Goal: Task Accomplishment & Management: Manage account settings

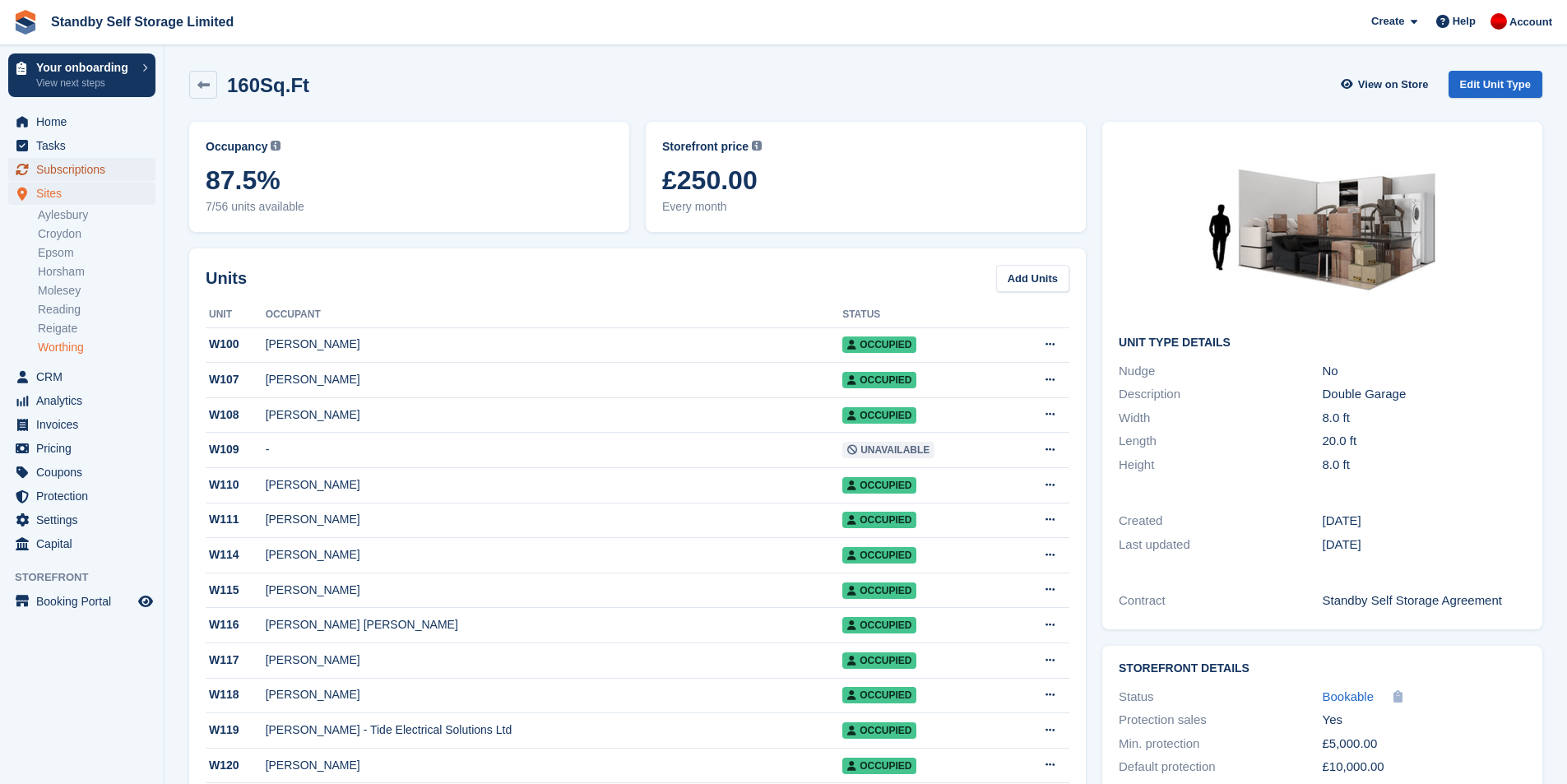
click at [73, 163] on span "Subscriptions" at bounding box center [85, 169] width 98 height 23
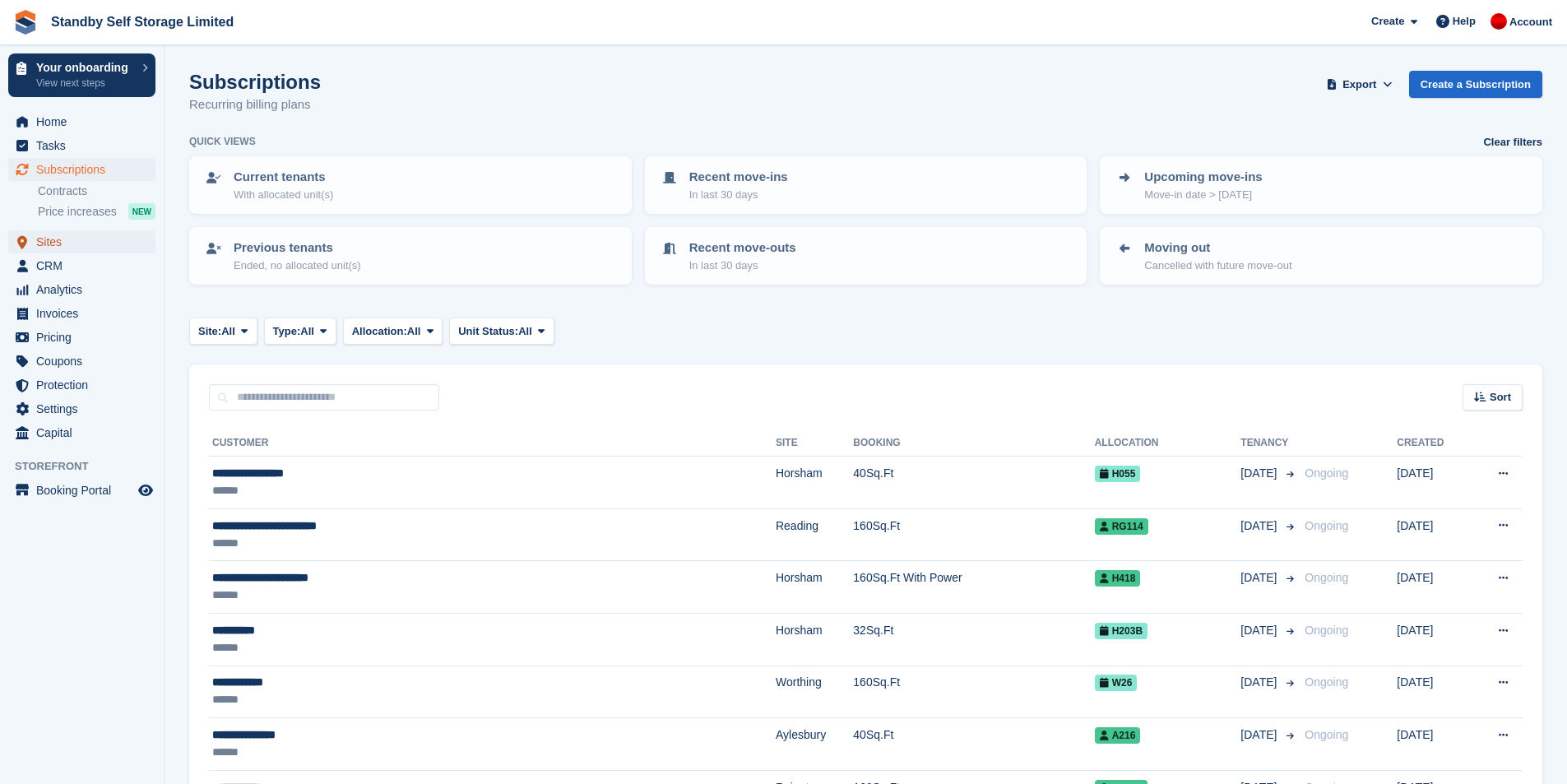
click at [85, 239] on span "Sites" at bounding box center [85, 241] width 98 height 23
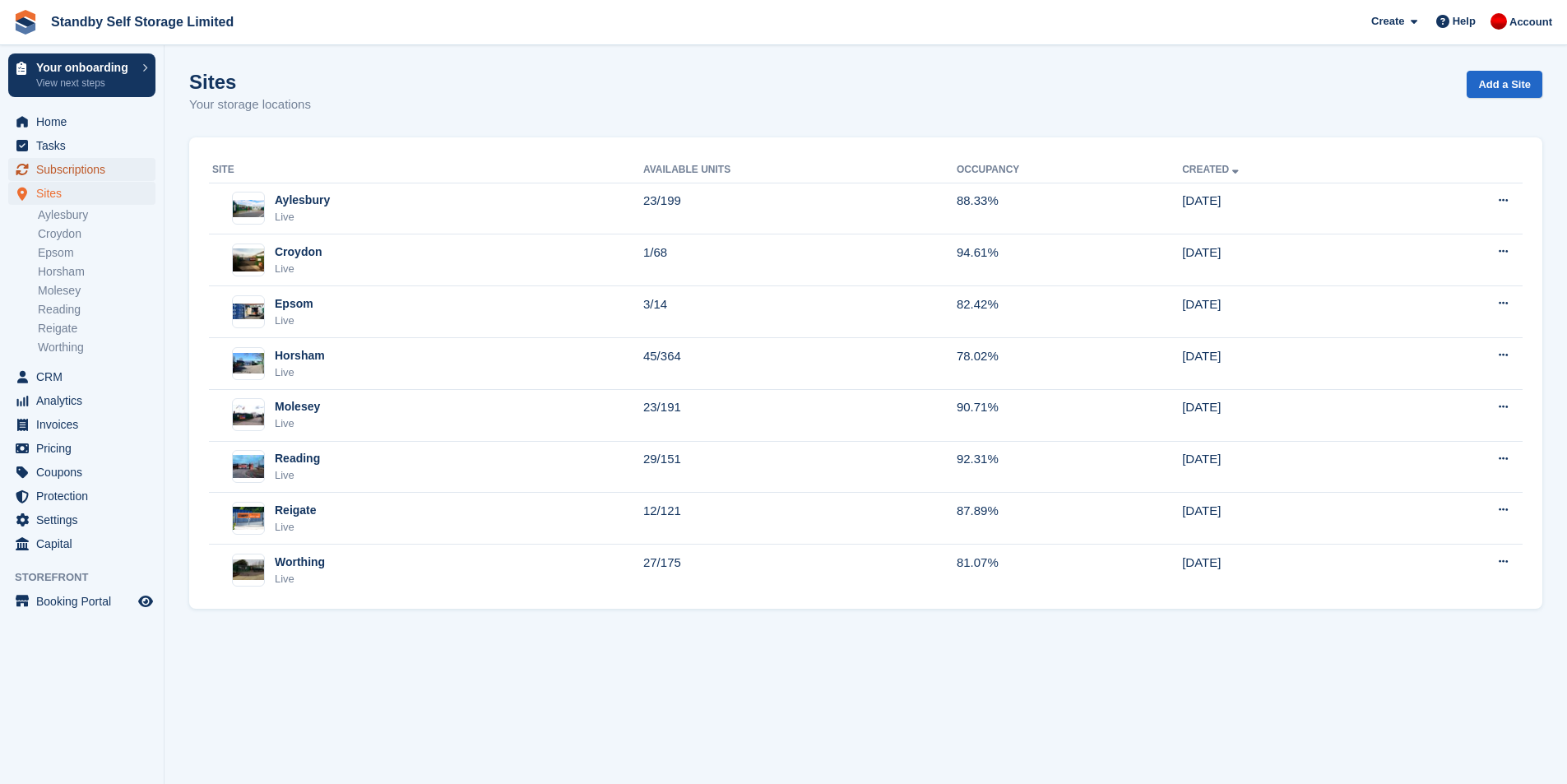
click at [78, 170] on span "Subscriptions" at bounding box center [85, 169] width 98 height 23
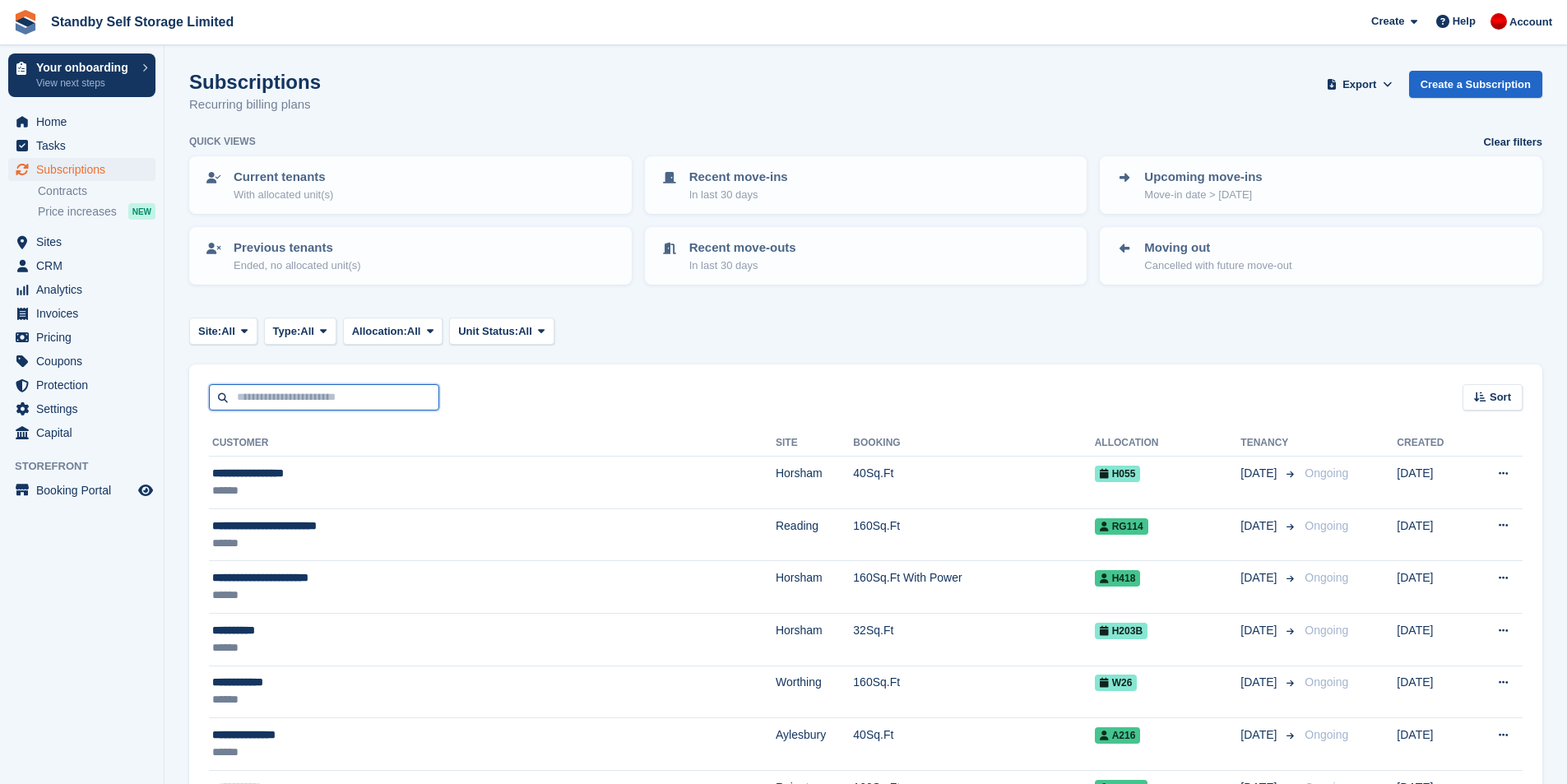
click at [296, 393] on input "text" at bounding box center [323, 398] width 231 height 28
type input "**********"
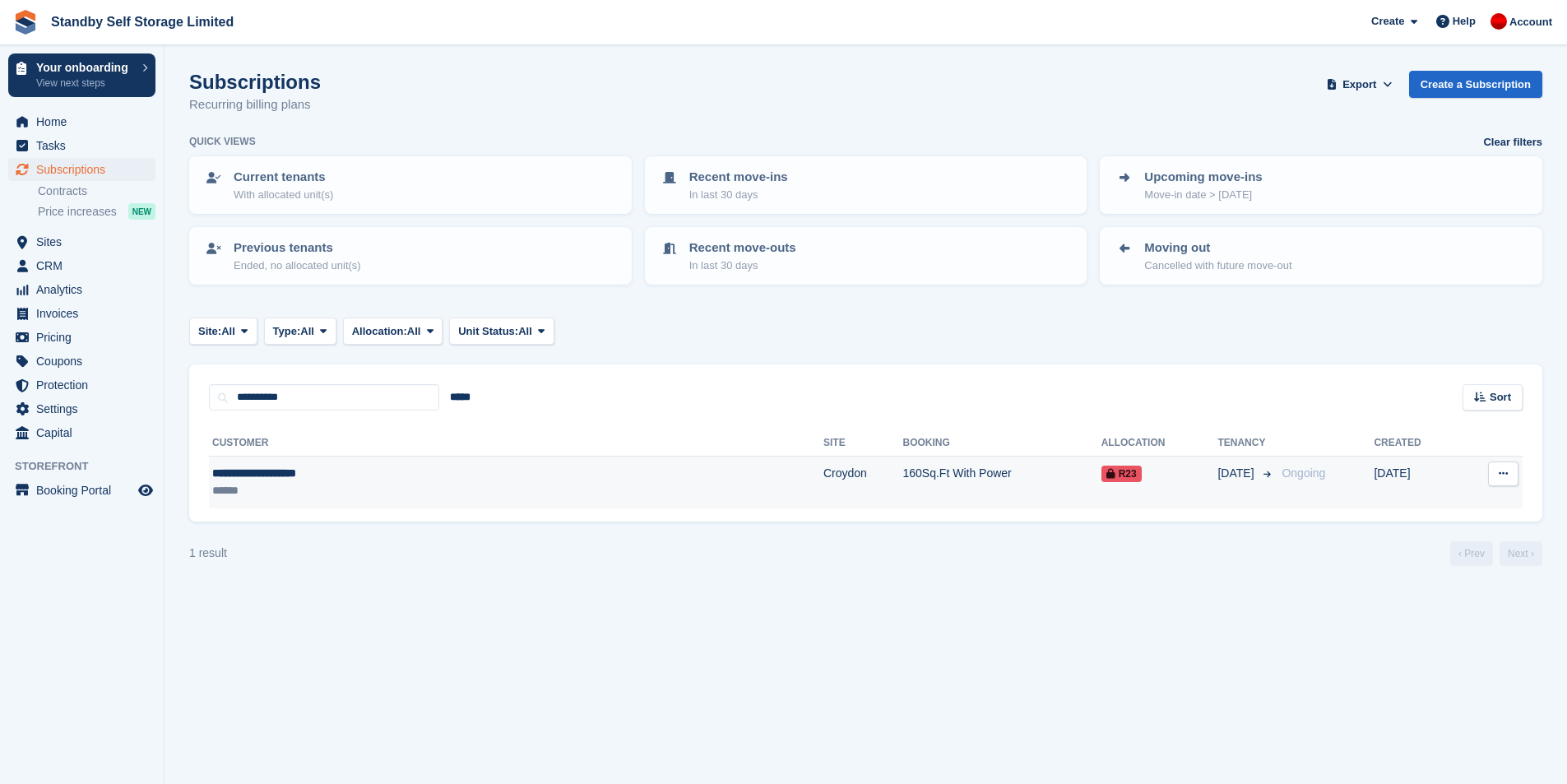
click at [824, 490] on td "Croydon" at bounding box center [863, 482] width 79 height 51
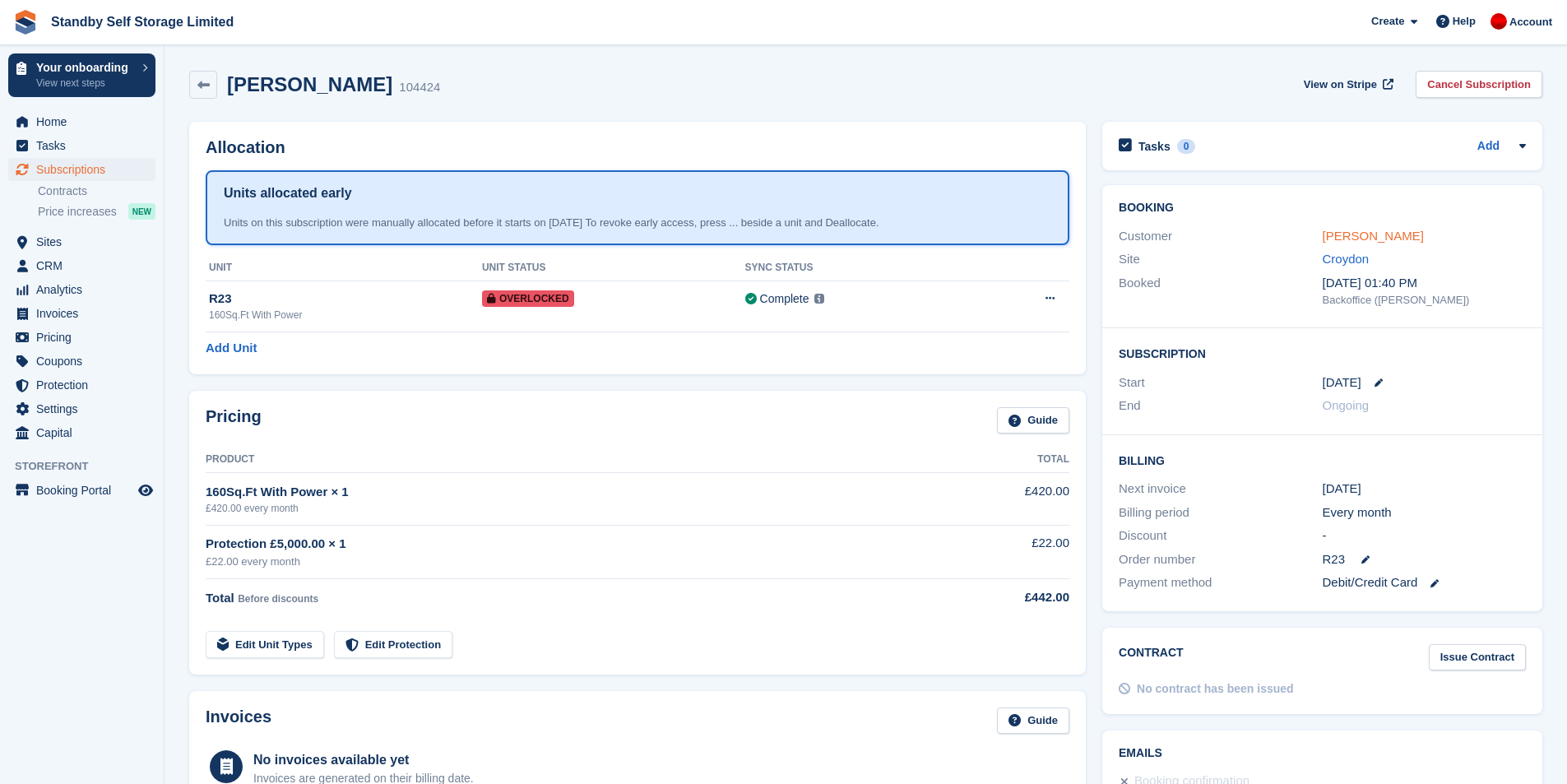
click at [1383, 238] on link "Ann-Marie Millington" at bounding box center [1373, 235] width 101 height 14
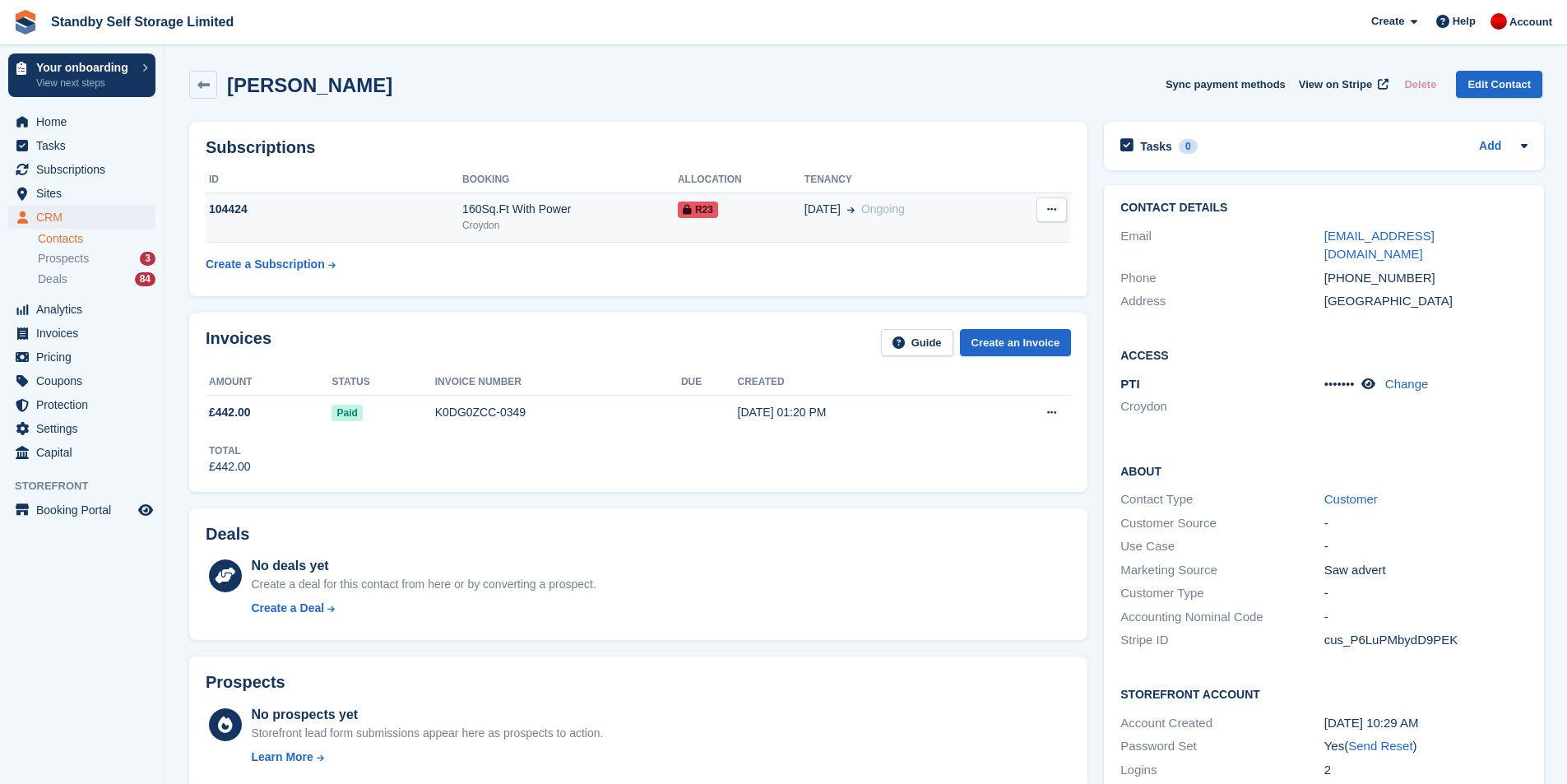
click at [1042, 210] on button at bounding box center [1052, 209] width 30 height 25
click at [807, 223] on td "18 Oct Ongoing" at bounding box center [904, 218] width 198 height 50
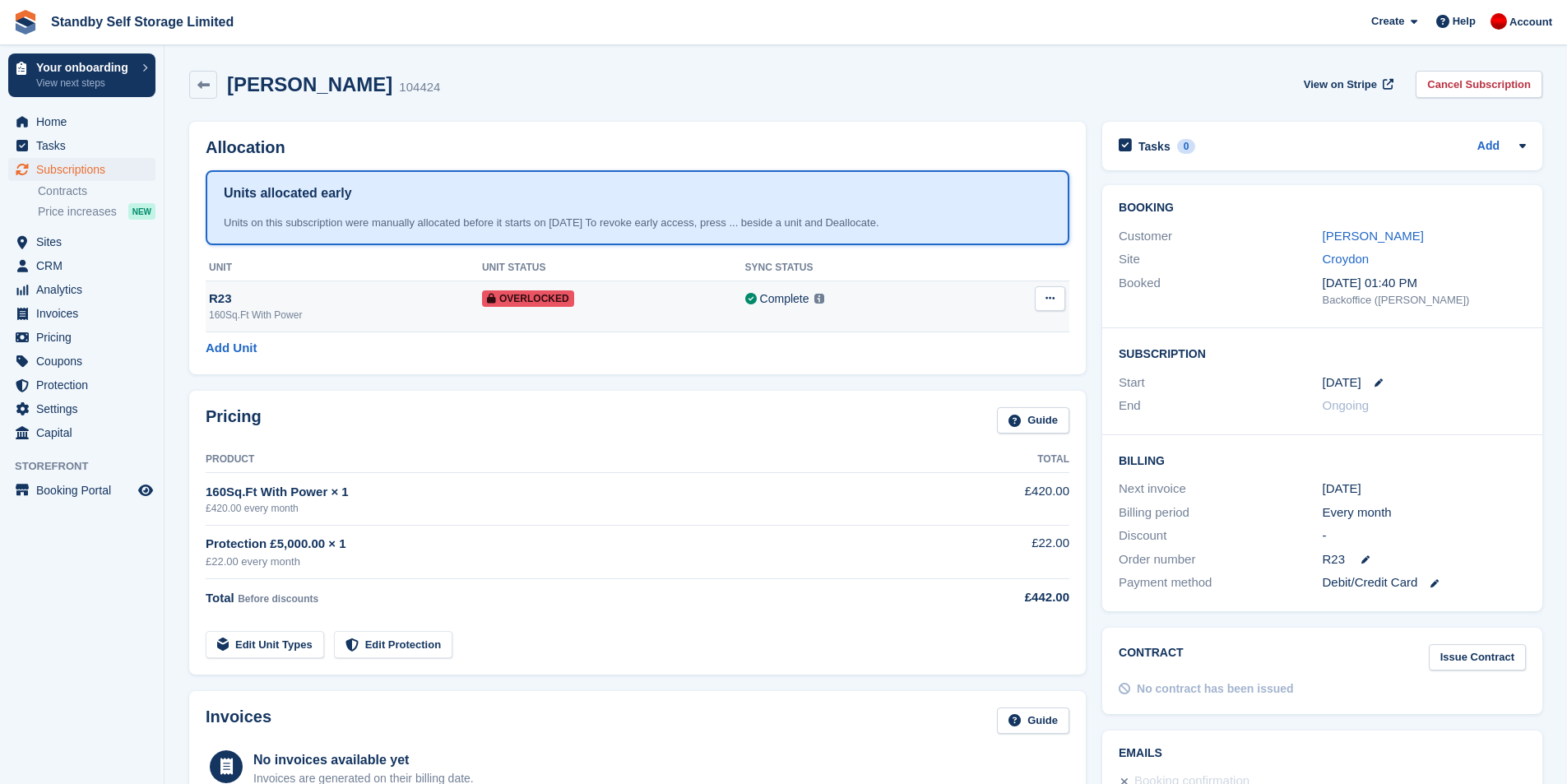
click at [1053, 294] on icon at bounding box center [1050, 298] width 9 height 11
click at [981, 330] on p "Remove Overlock" at bounding box center [986, 330] width 143 height 21
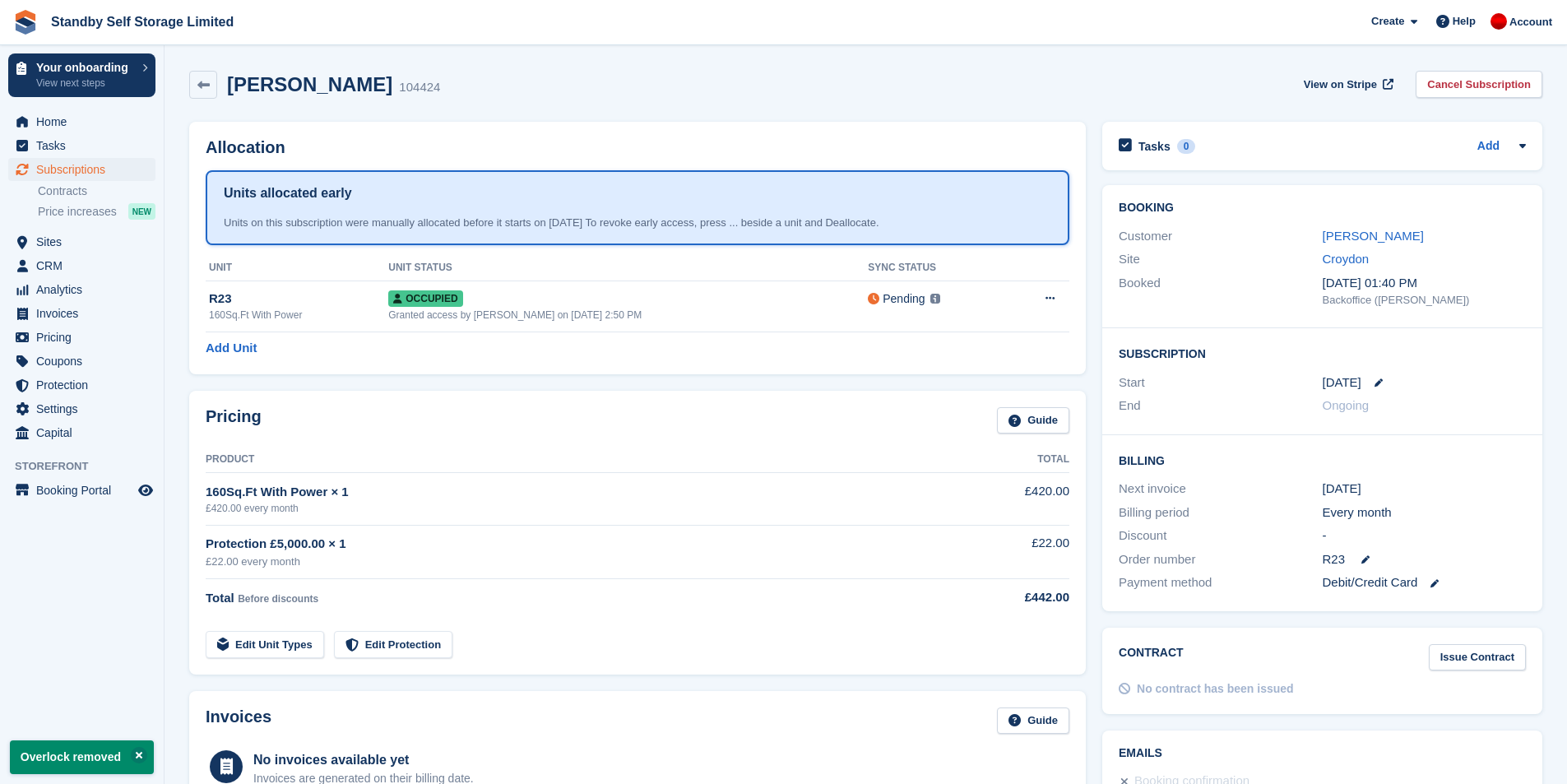
click at [753, 114] on div "Allocation Units allocated early Units on this subscription were manually alloc…" at bounding box center [637, 248] width 913 height 269
click at [70, 122] on span "Home" at bounding box center [85, 121] width 98 height 23
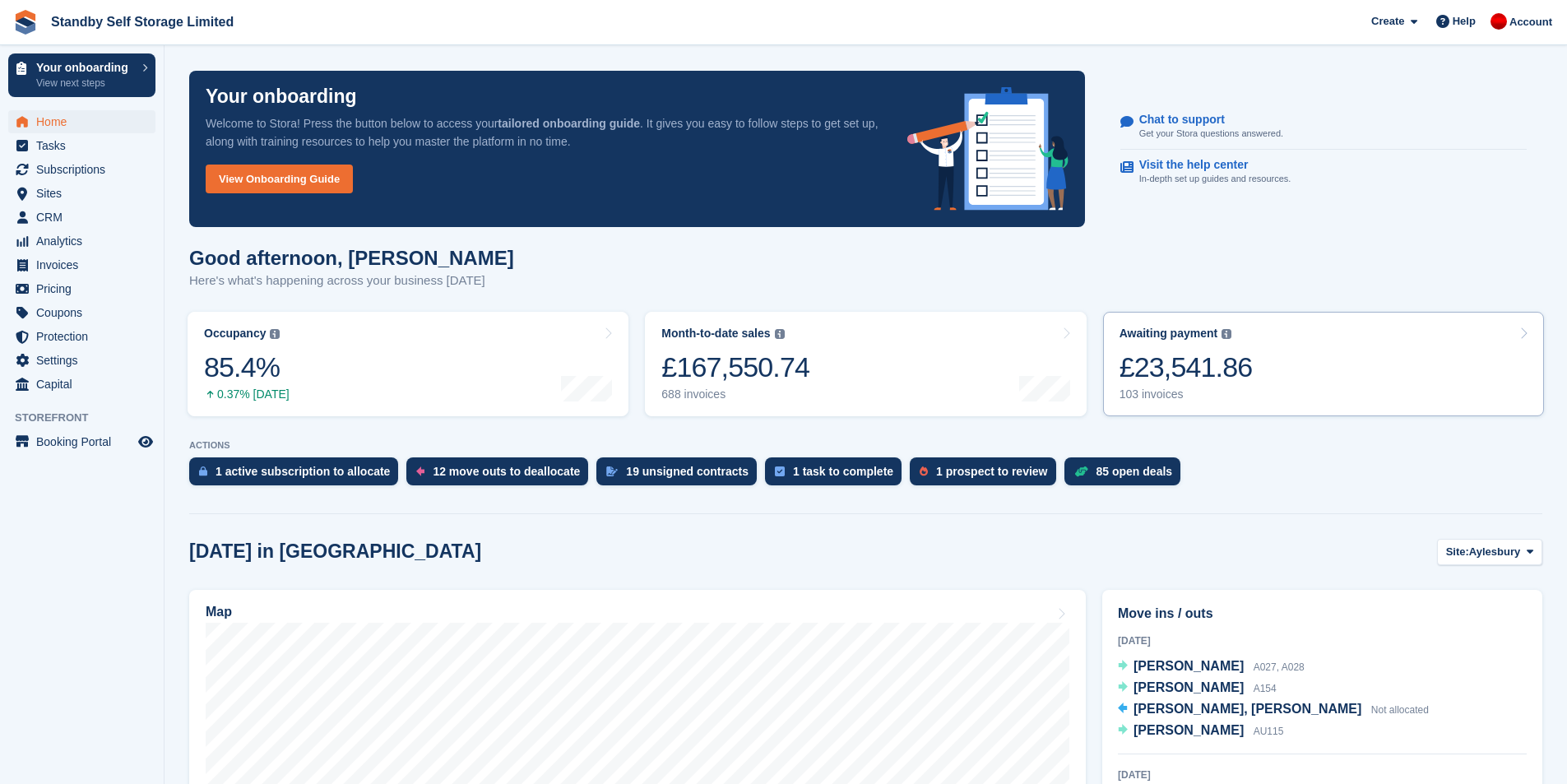
click at [1187, 375] on div "£23,541.86" at bounding box center [1186, 367] width 133 height 34
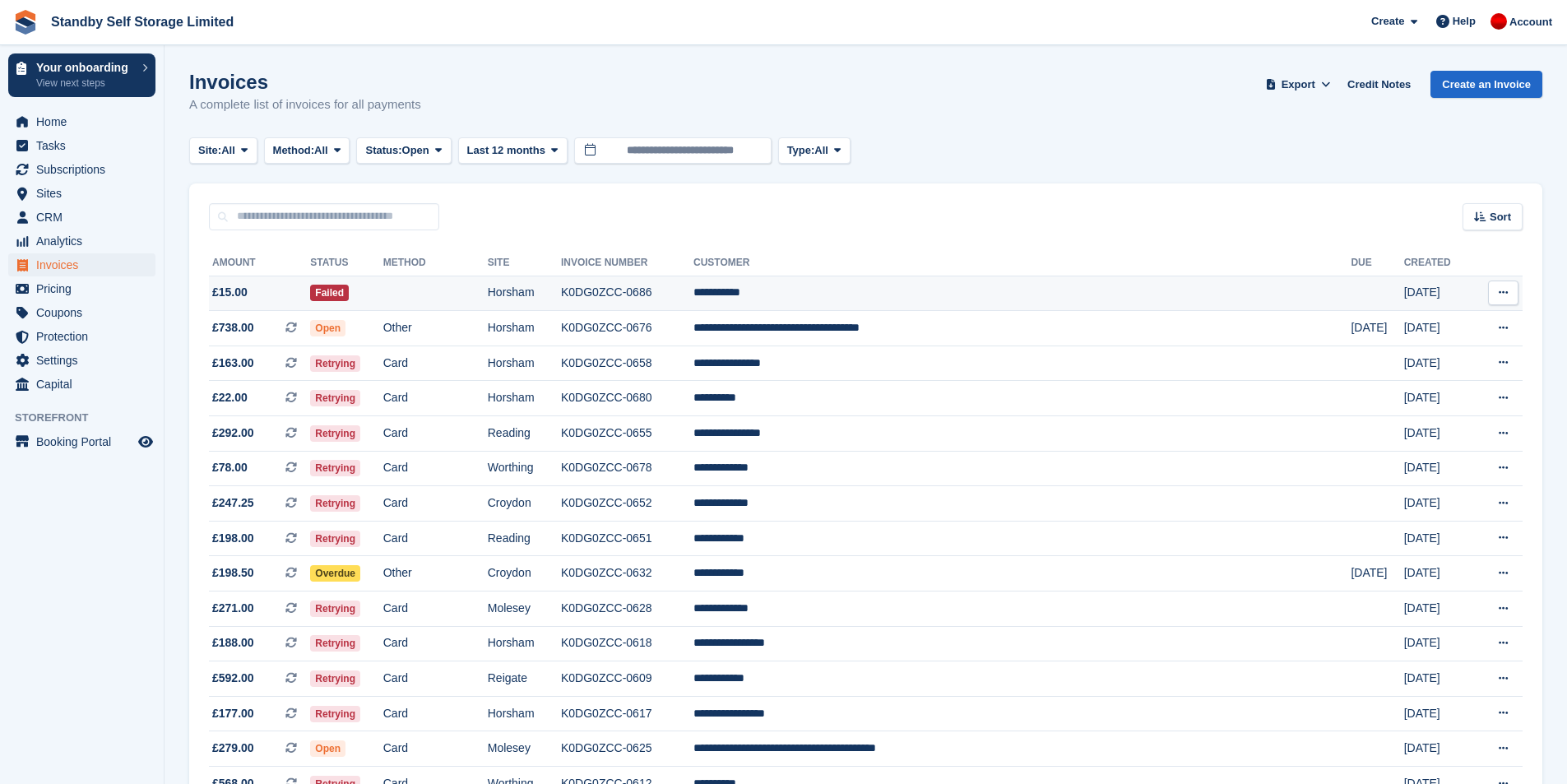
click at [693, 296] on td "K0DG0ZCC-0686" at bounding box center [627, 293] width 132 height 36
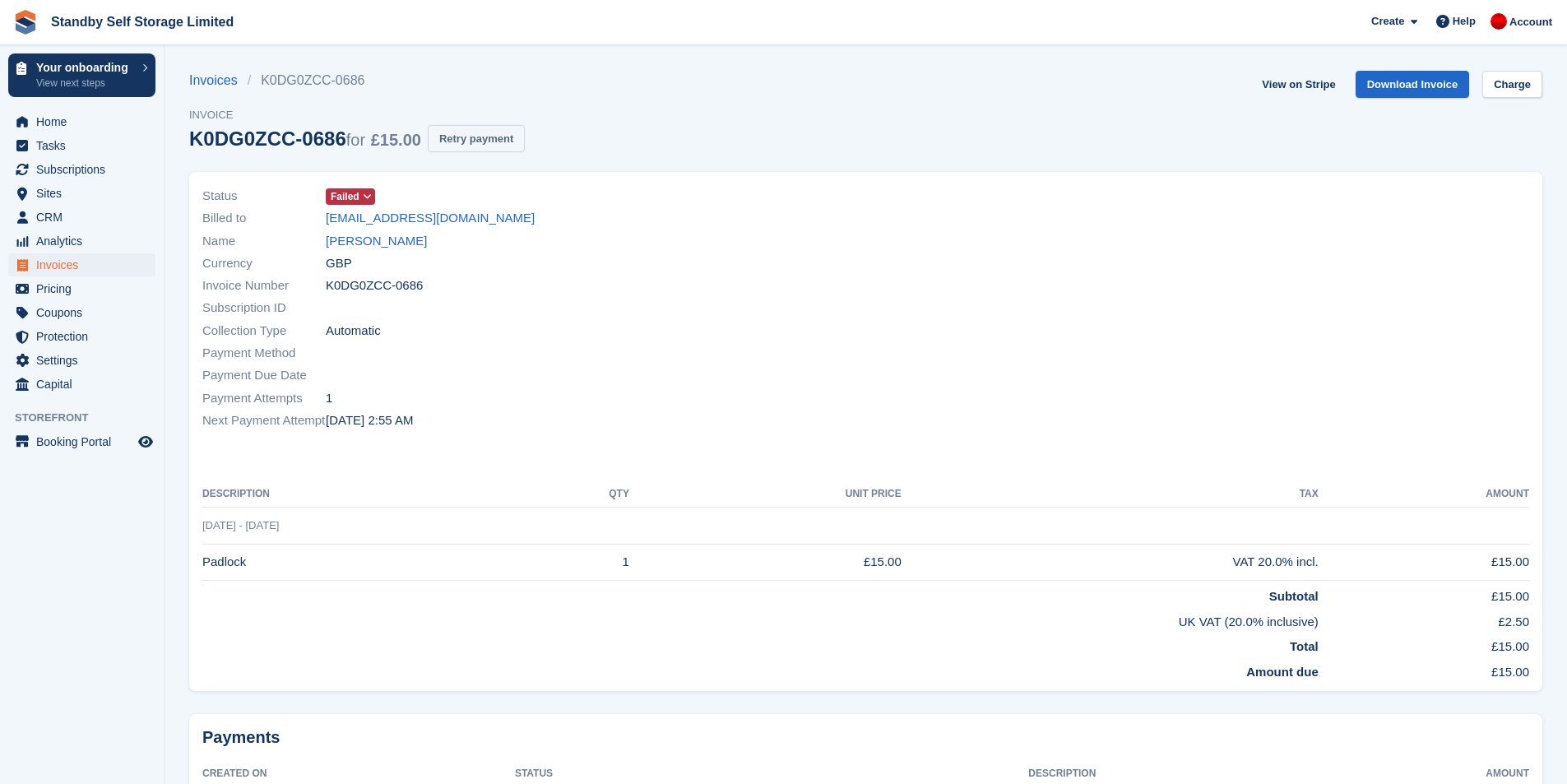
click at [492, 136] on button "Retry payment" at bounding box center [477, 139] width 97 height 28
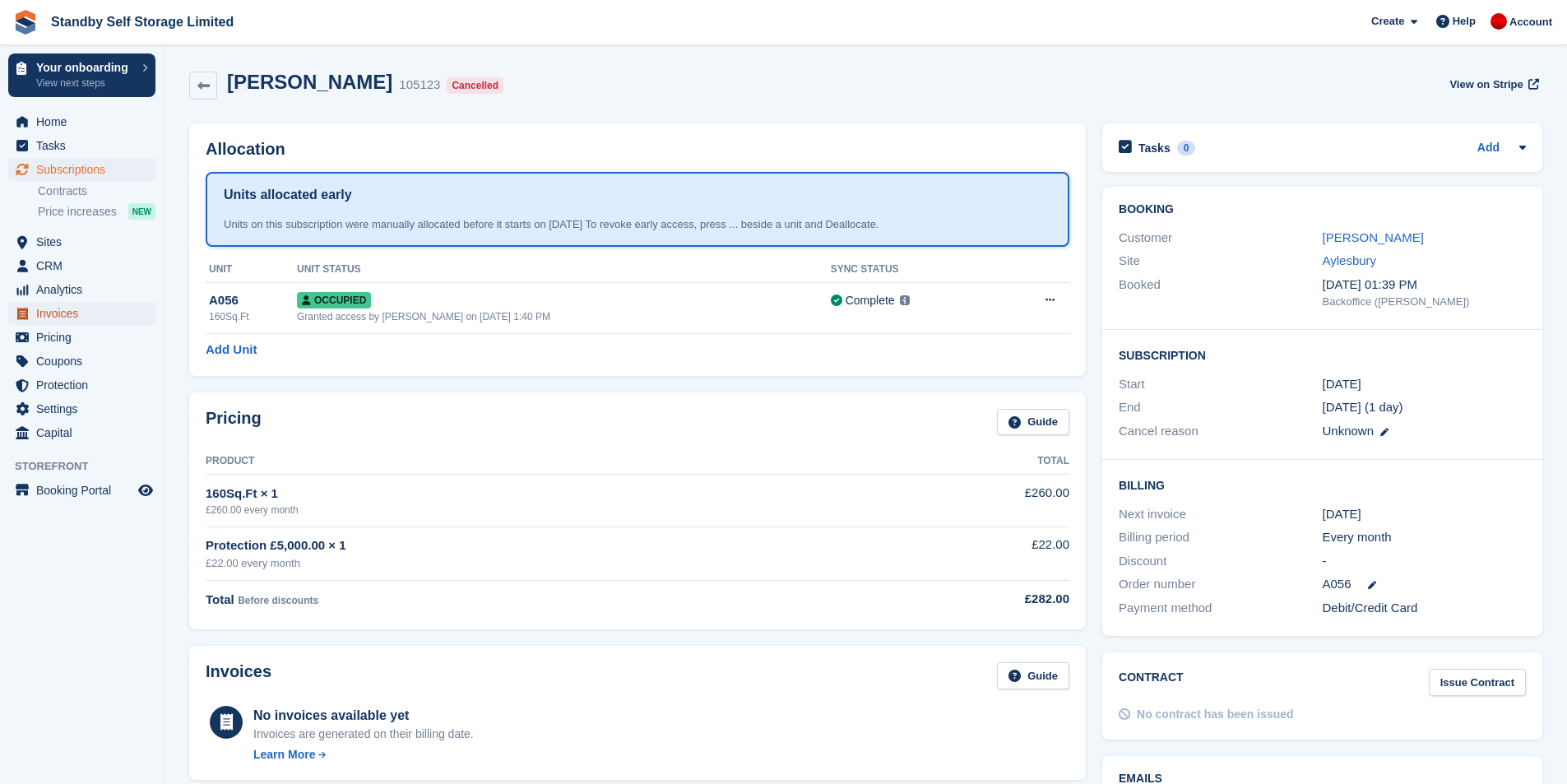
click at [63, 317] on span "Invoices" at bounding box center [85, 313] width 98 height 23
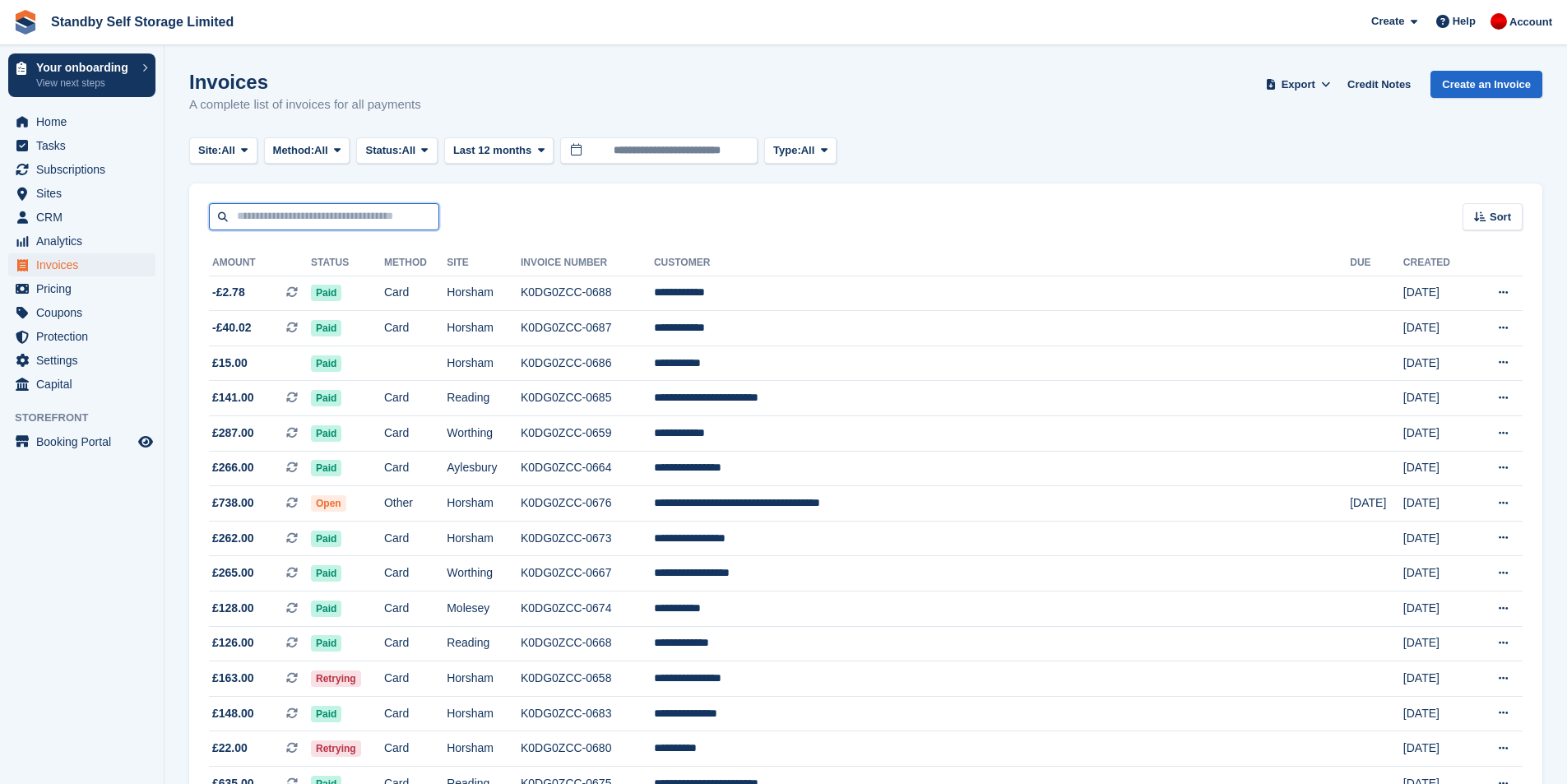
click at [320, 223] on input "text" at bounding box center [323, 217] width 231 height 28
type input "*****"
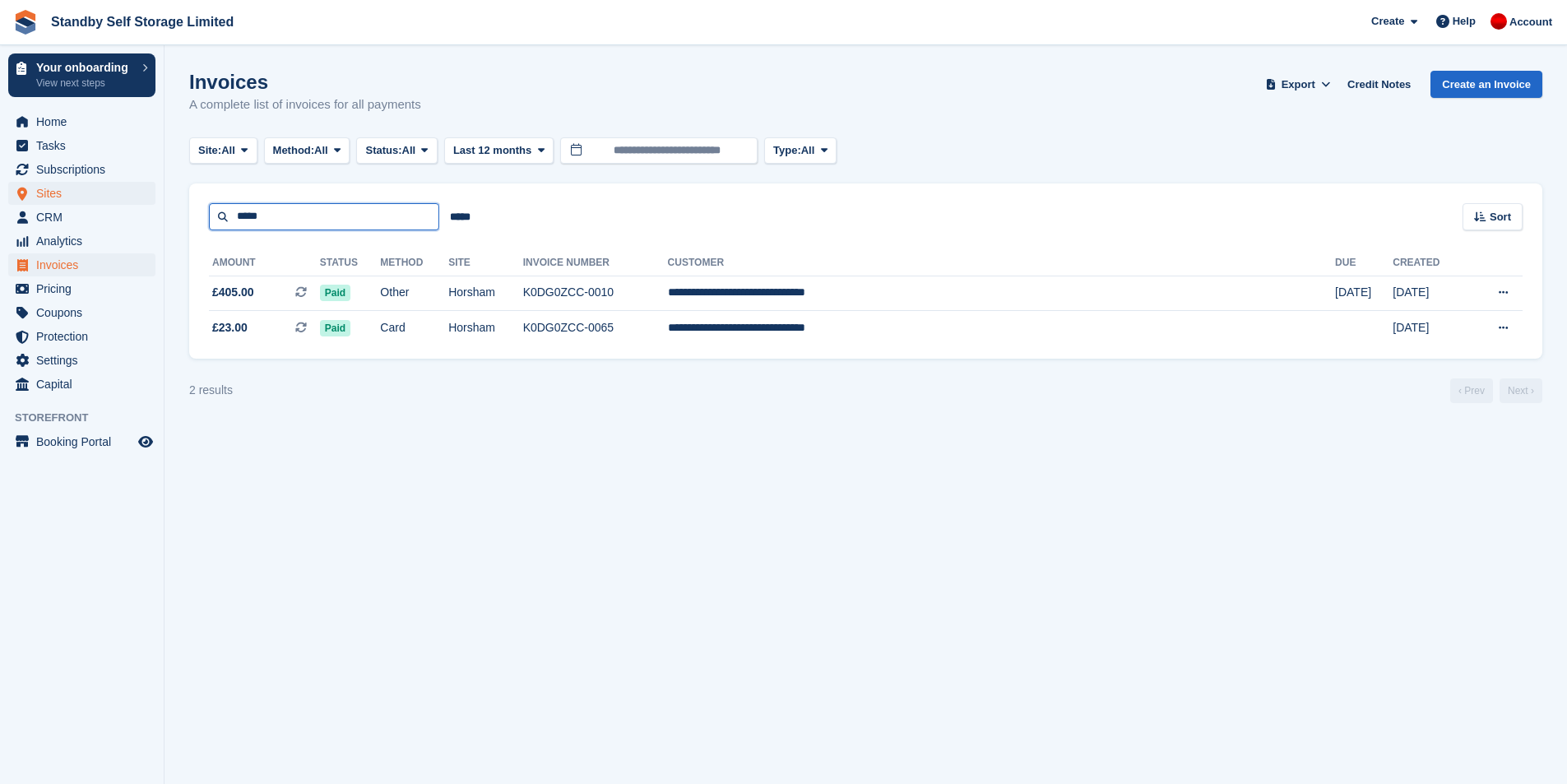
drag, startPoint x: 339, startPoint y: 212, endPoint x: 64, endPoint y: 184, distance: 276.4
click at [64, 184] on div "Your onboarding View next steps Home Tasks Subscriptions Subscriptions Subscrip…" at bounding box center [784, 392] width 1567 height 784
type input "****"
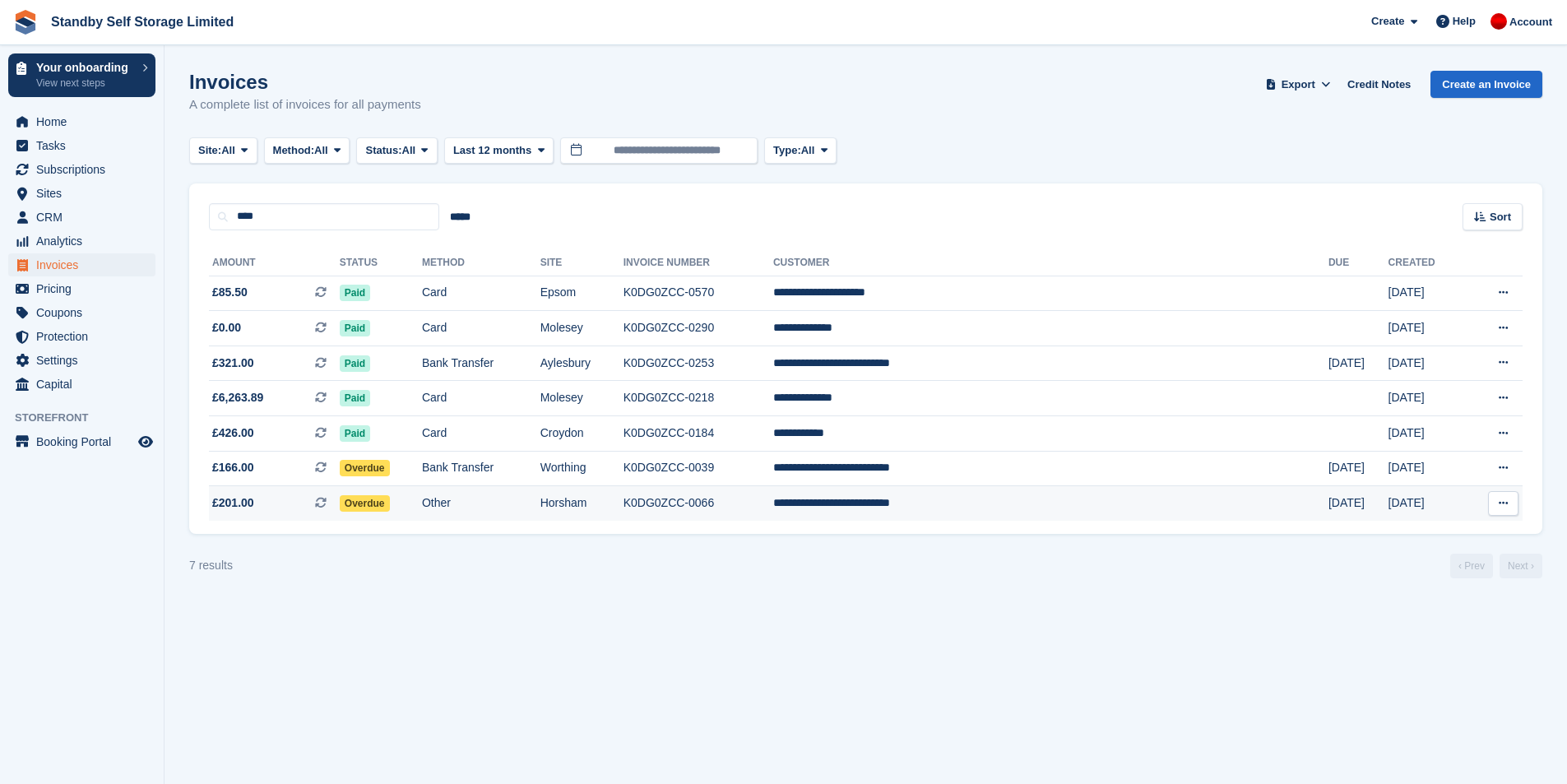
click at [773, 499] on td "K0DG0ZCC-0066" at bounding box center [698, 503] width 150 height 35
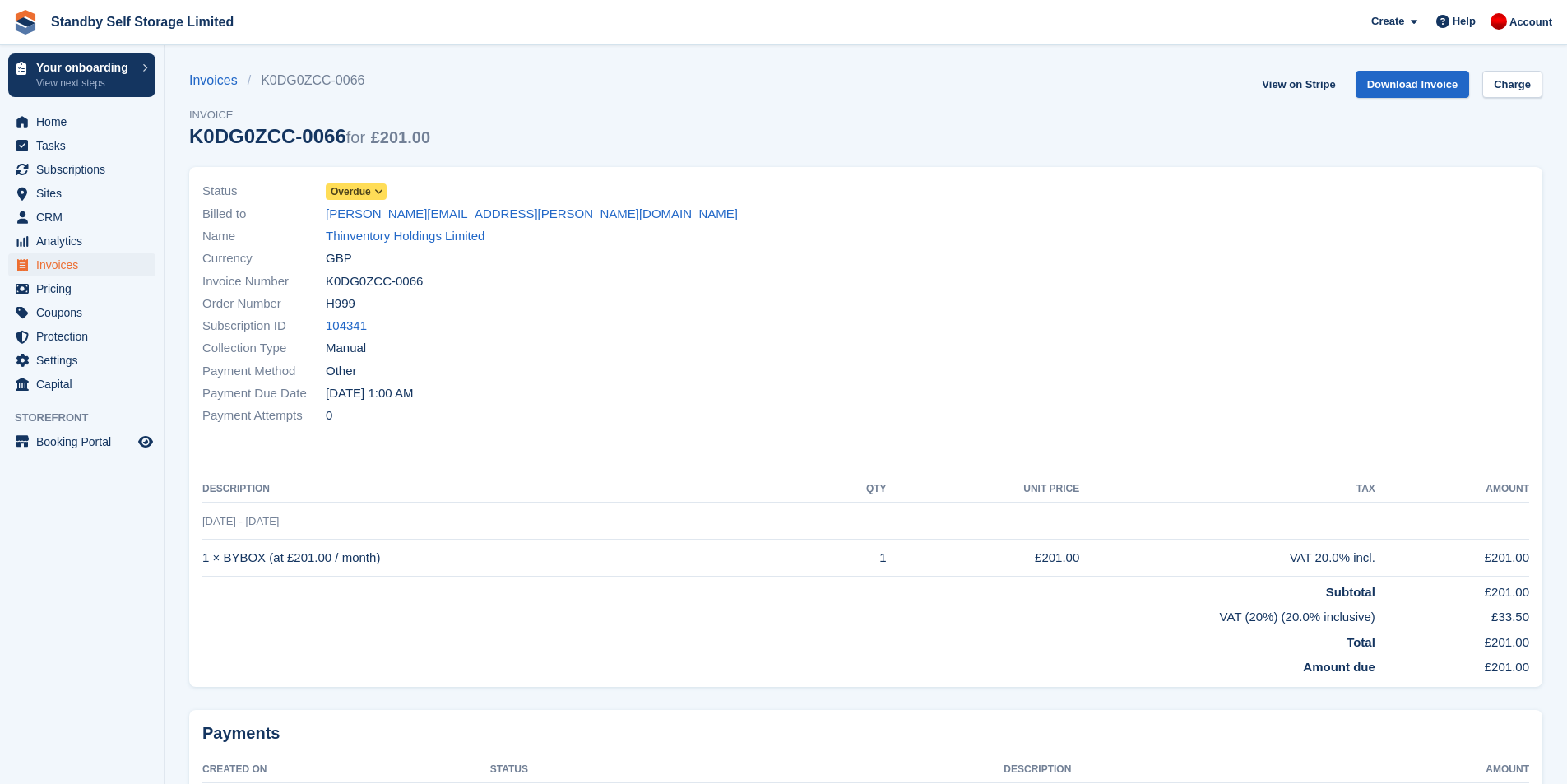
click at [375, 192] on icon at bounding box center [379, 191] width 9 height 10
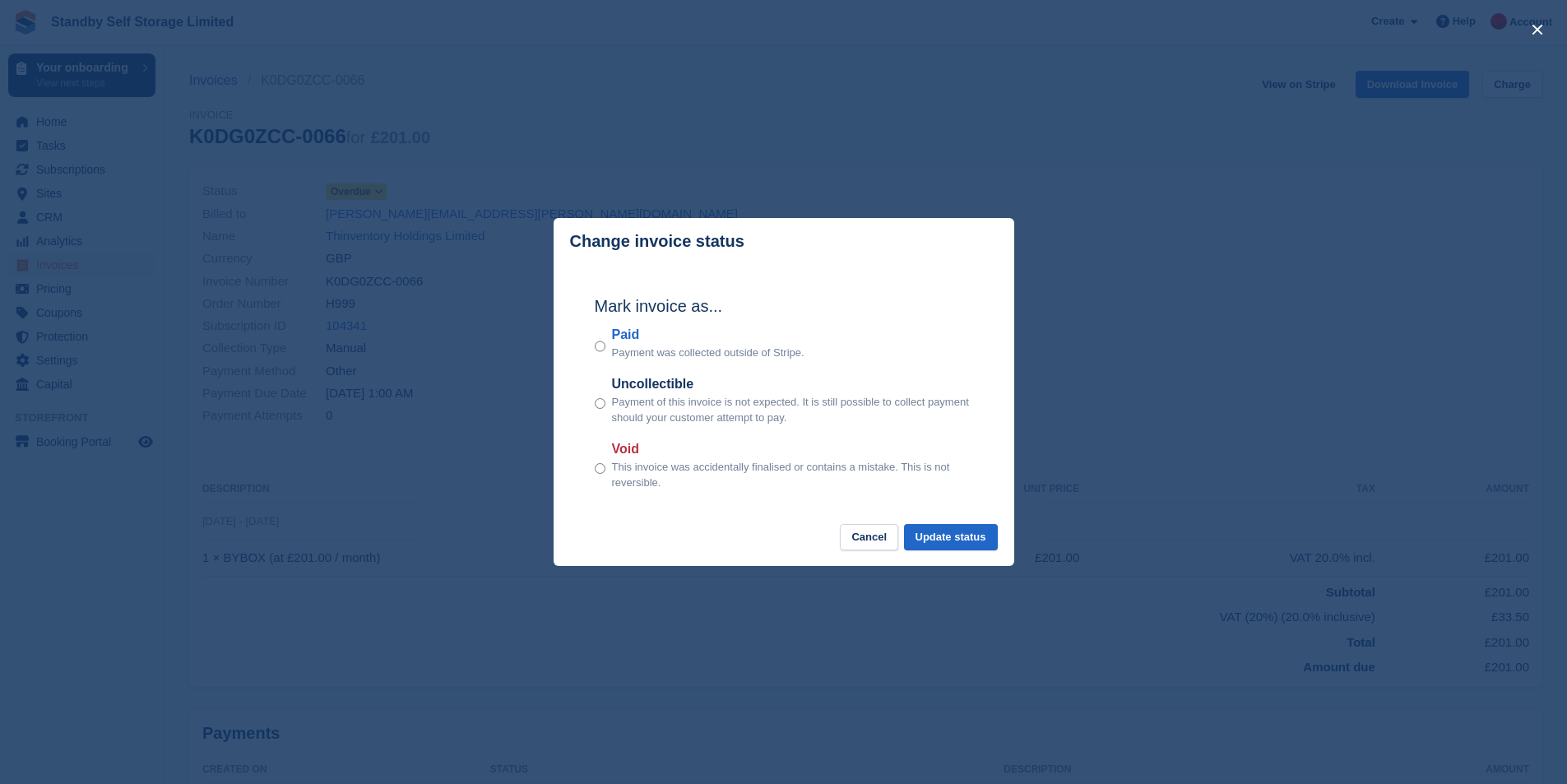
click at [957, 515] on div "Mark invoice as... Paid Payment was collected outside of Stripe. Uncollectible …" at bounding box center [784, 394] width 411 height 259
click at [968, 539] on button "Update status" at bounding box center [951, 538] width 94 height 28
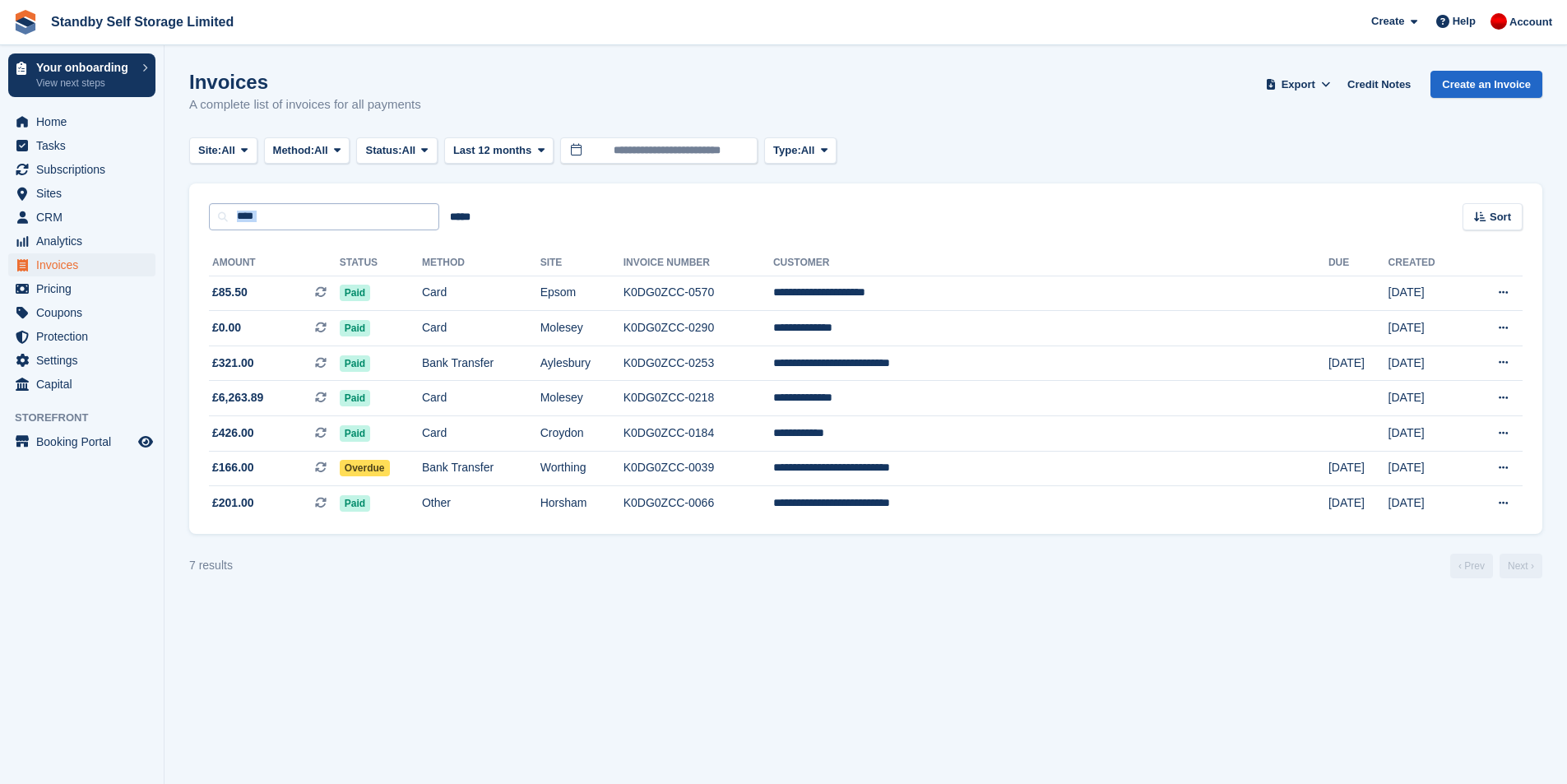
drag, startPoint x: 317, startPoint y: 230, endPoint x: 250, endPoint y: 206, distance: 71.2
click at [178, 202] on section "Invoices A complete list of invoices for all payments Export Export Invoices Ex…" at bounding box center [865, 392] width 1403 height 784
click at [320, 218] on input "****" at bounding box center [323, 217] width 231 height 28
type input "*"
type input "*****"
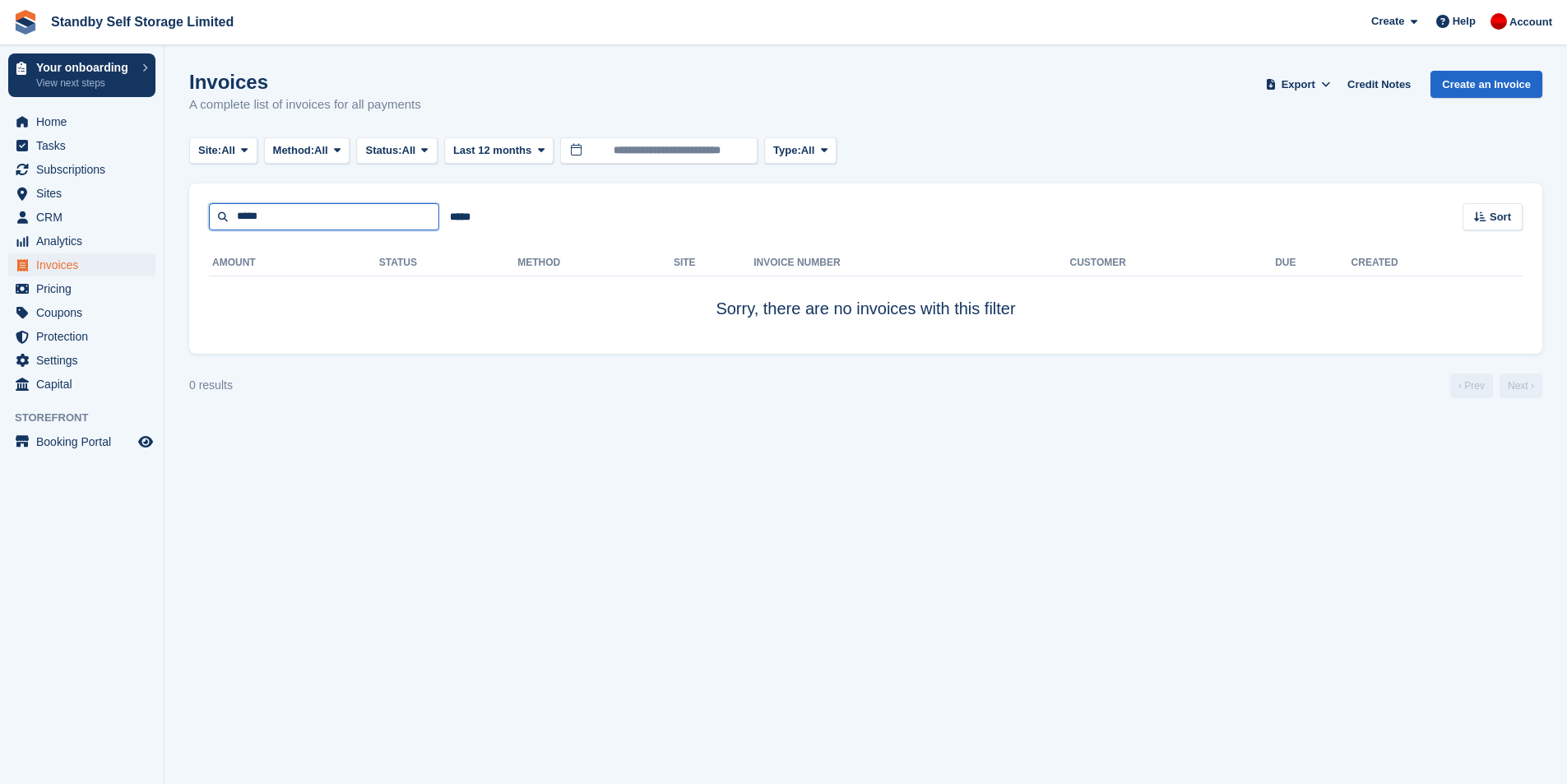
click at [320, 218] on input "*****" at bounding box center [323, 217] width 231 height 28
type input "***"
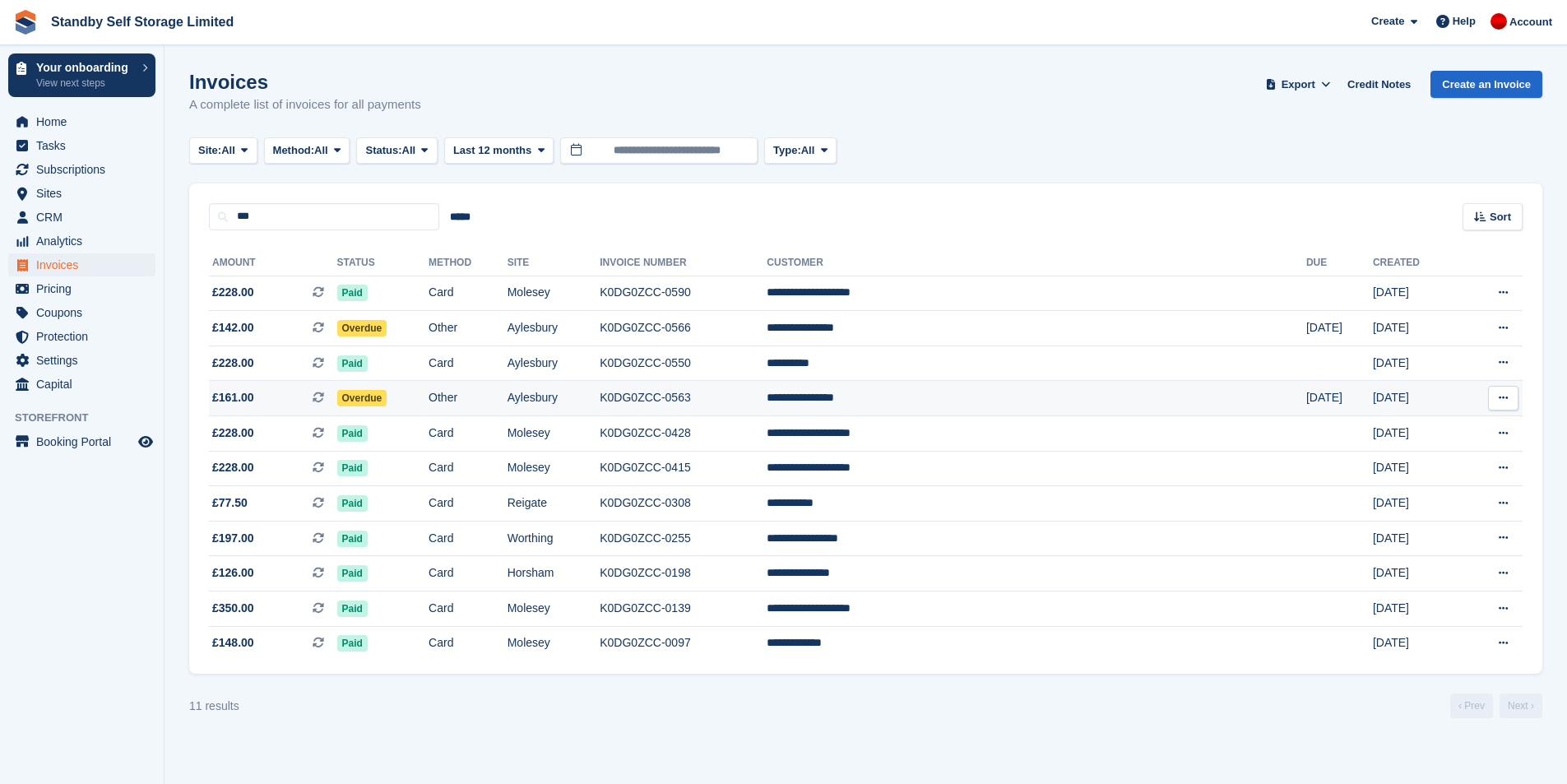
click at [430, 397] on td "Overdue" at bounding box center [383, 398] width 92 height 36
click at [430, 330] on td "Overdue" at bounding box center [383, 329] width 92 height 36
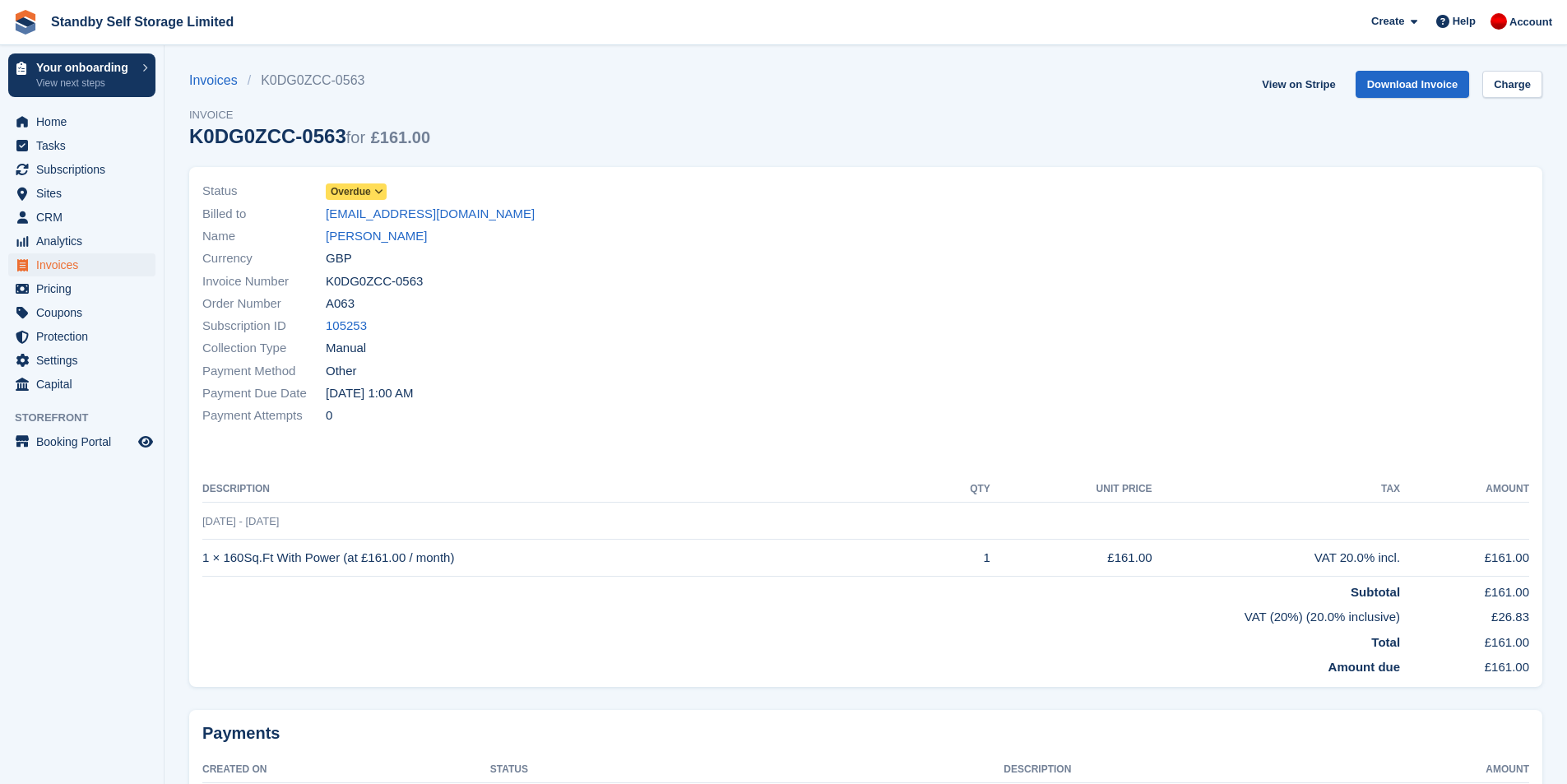
click at [366, 199] on span "Overdue" at bounding box center [351, 192] width 40 height 15
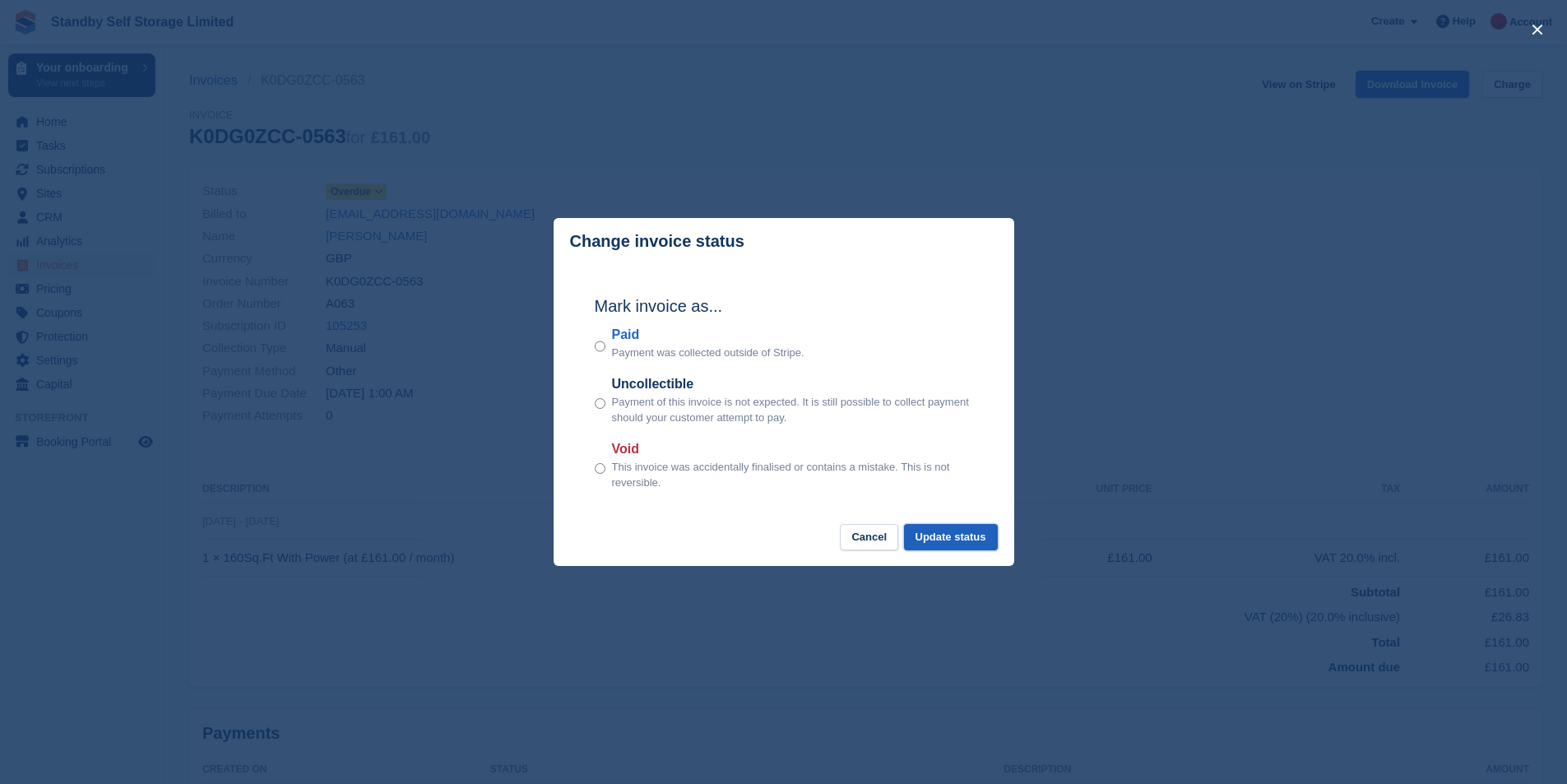
click at [944, 543] on button "Update status" at bounding box center [951, 538] width 94 height 28
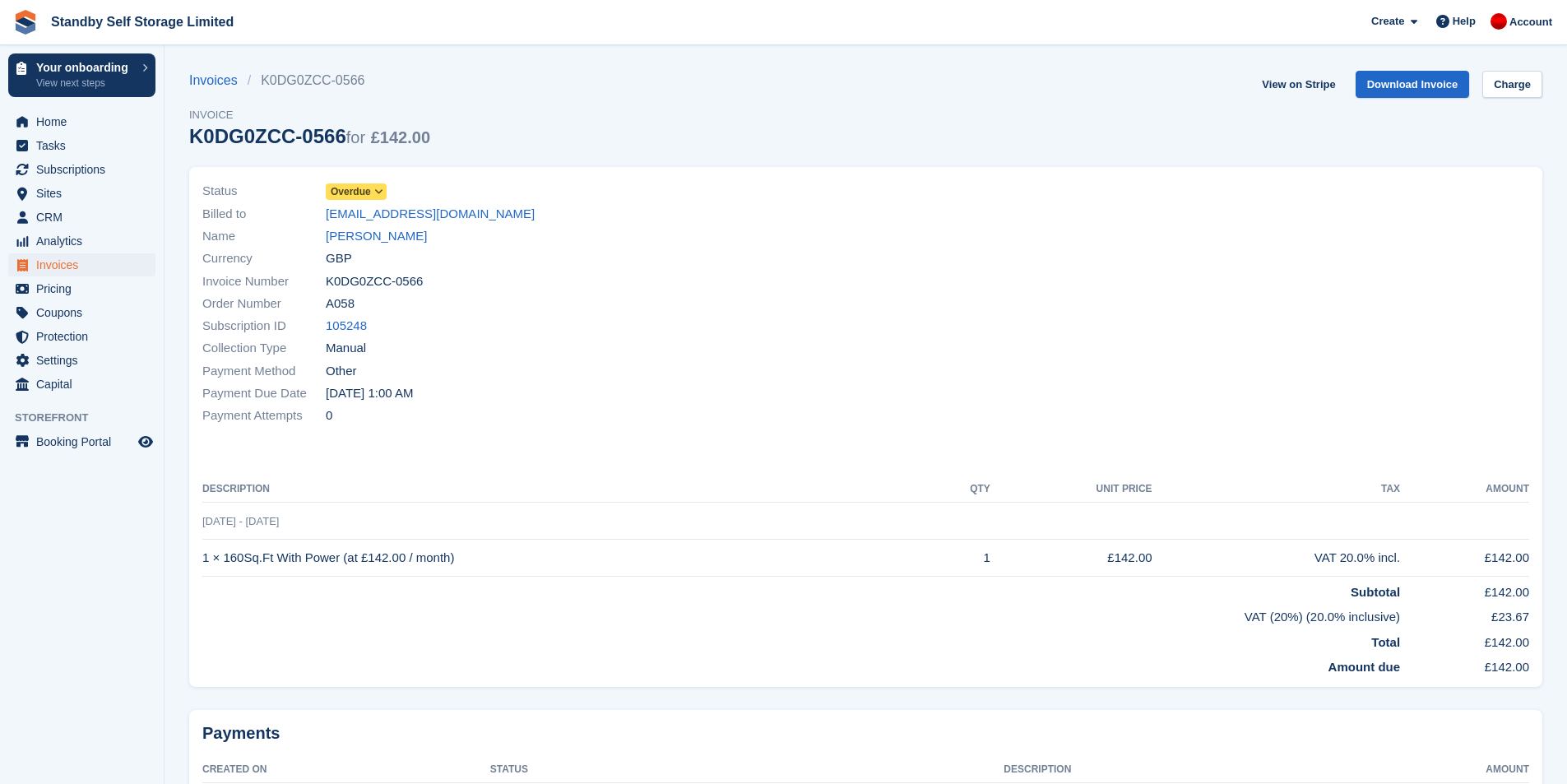
click at [380, 192] on icon at bounding box center [379, 191] width 9 height 10
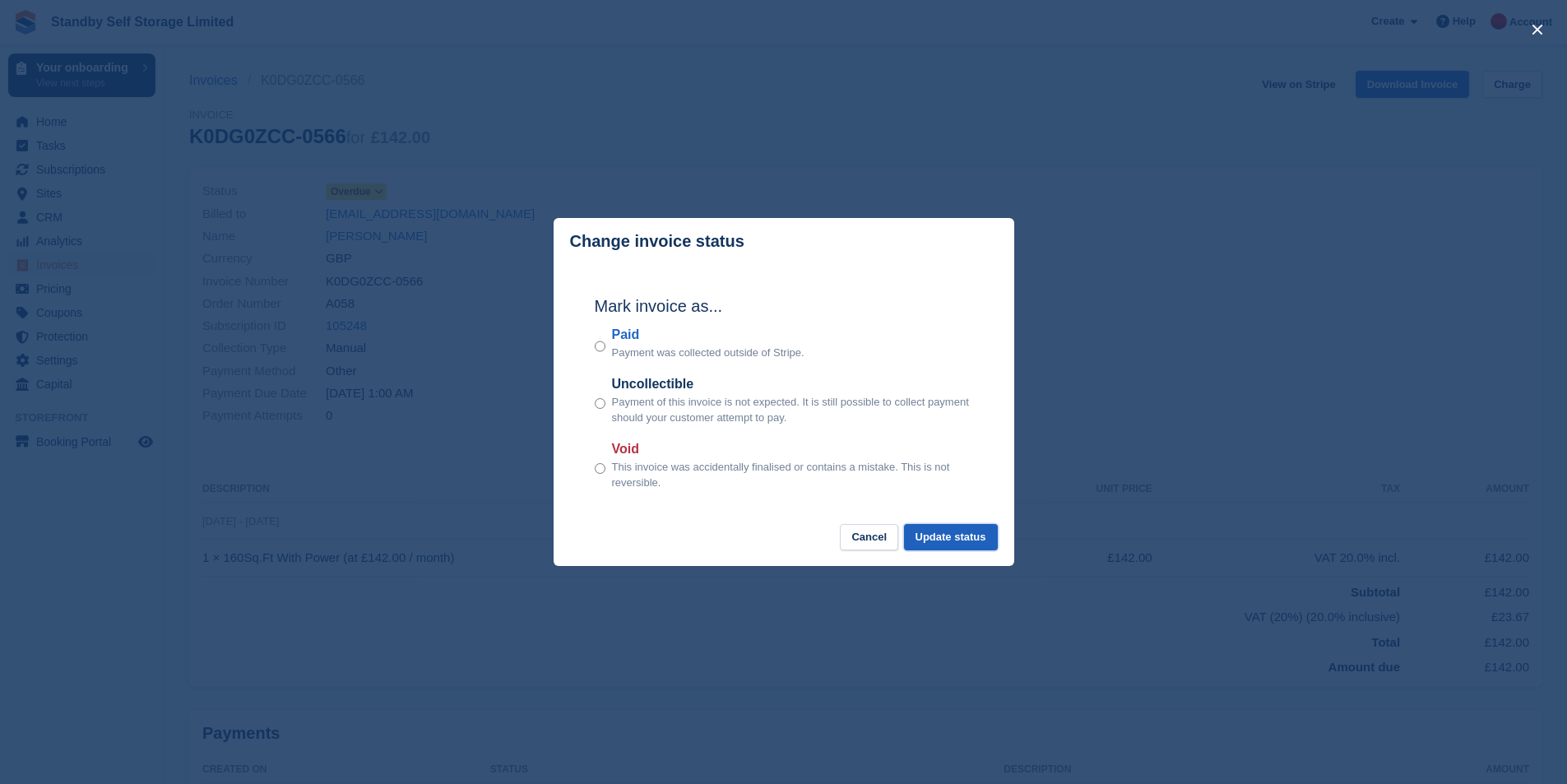
drag, startPoint x: 954, startPoint y: 538, endPoint x: 674, endPoint y: 332, distance: 347.6
click at [953, 538] on button "Update status" at bounding box center [951, 538] width 94 height 28
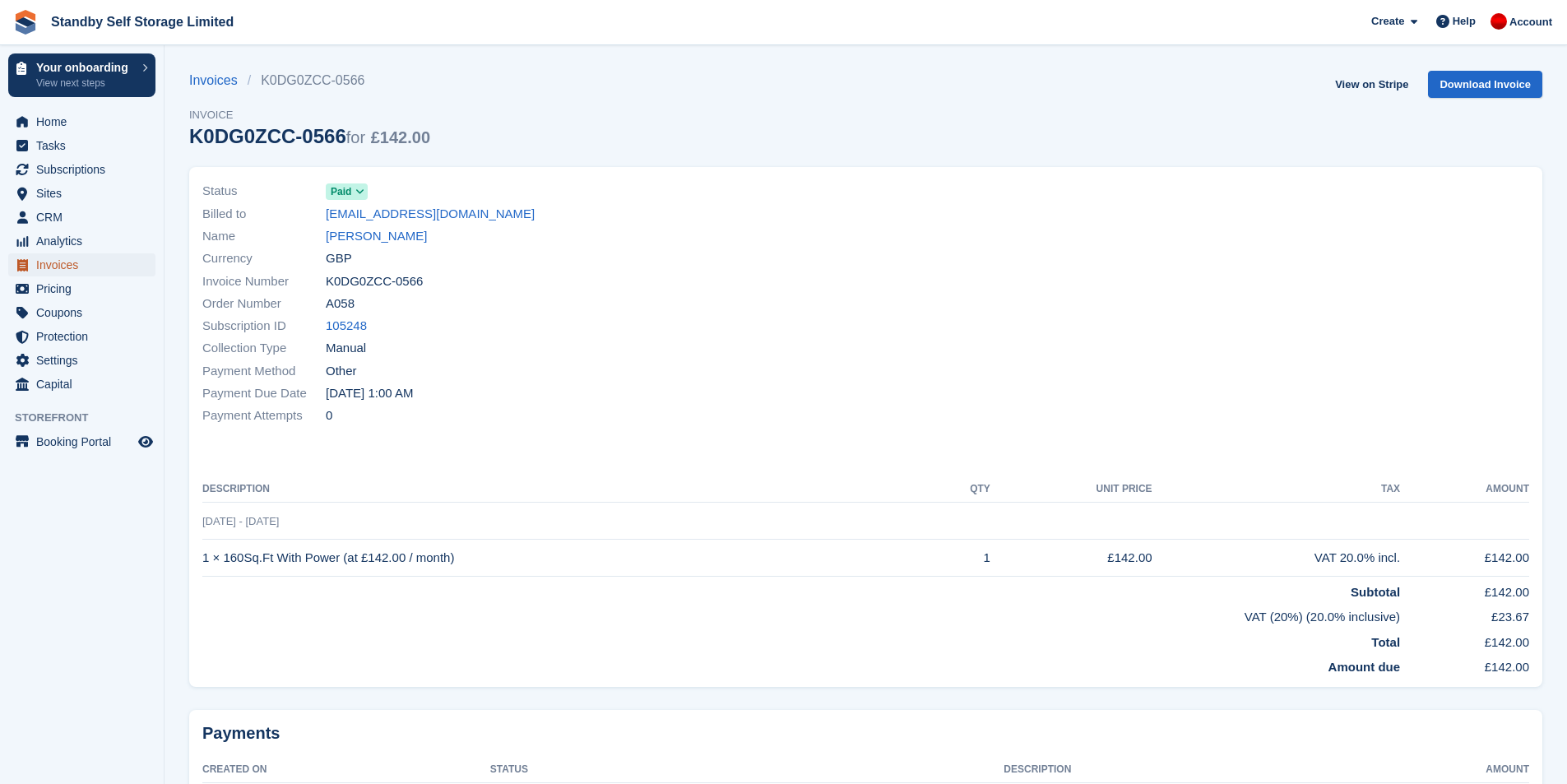
click at [39, 261] on span "Invoices" at bounding box center [85, 264] width 98 height 23
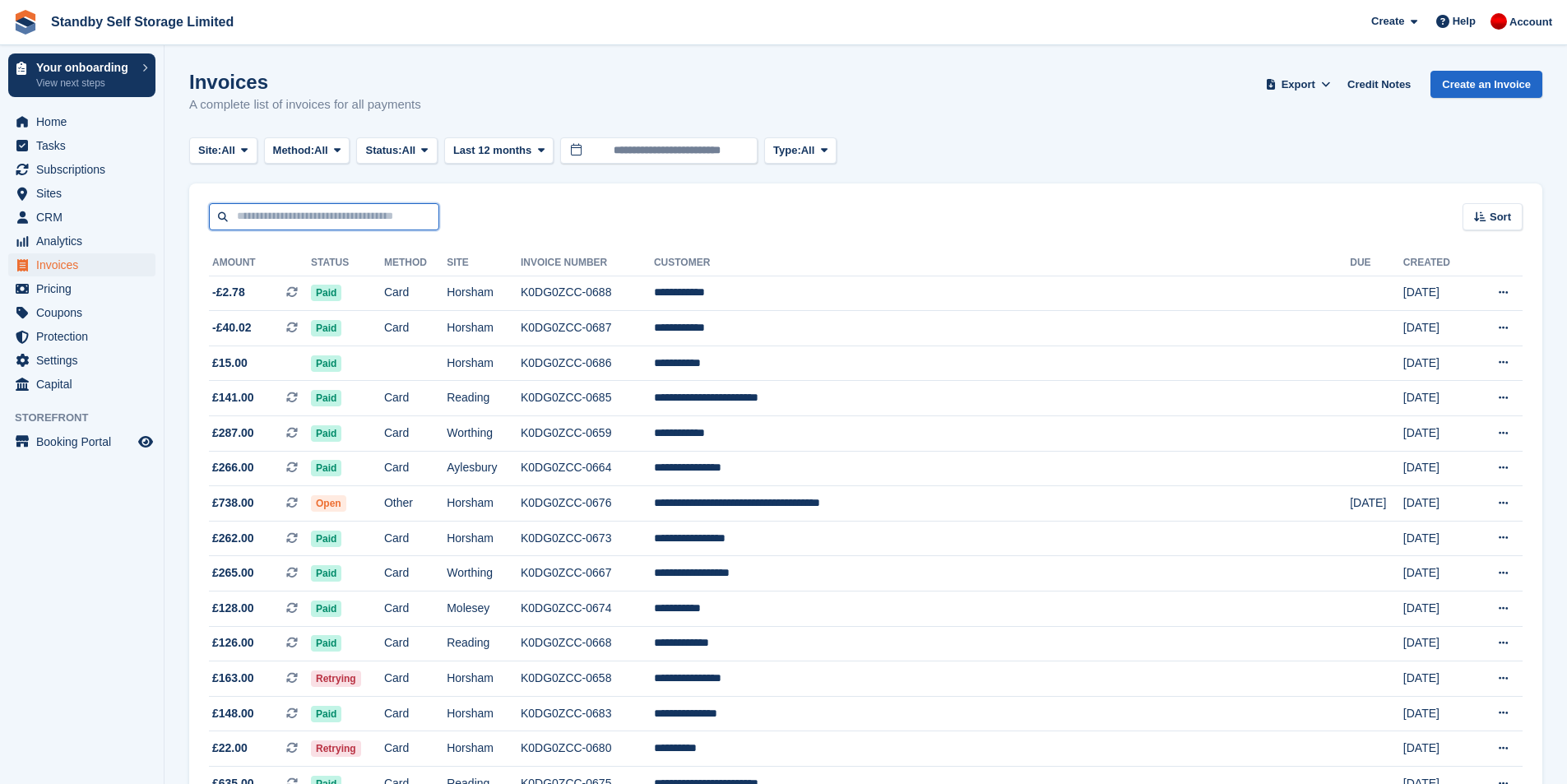
click at [381, 210] on input "text" at bounding box center [323, 217] width 231 height 28
type input "***"
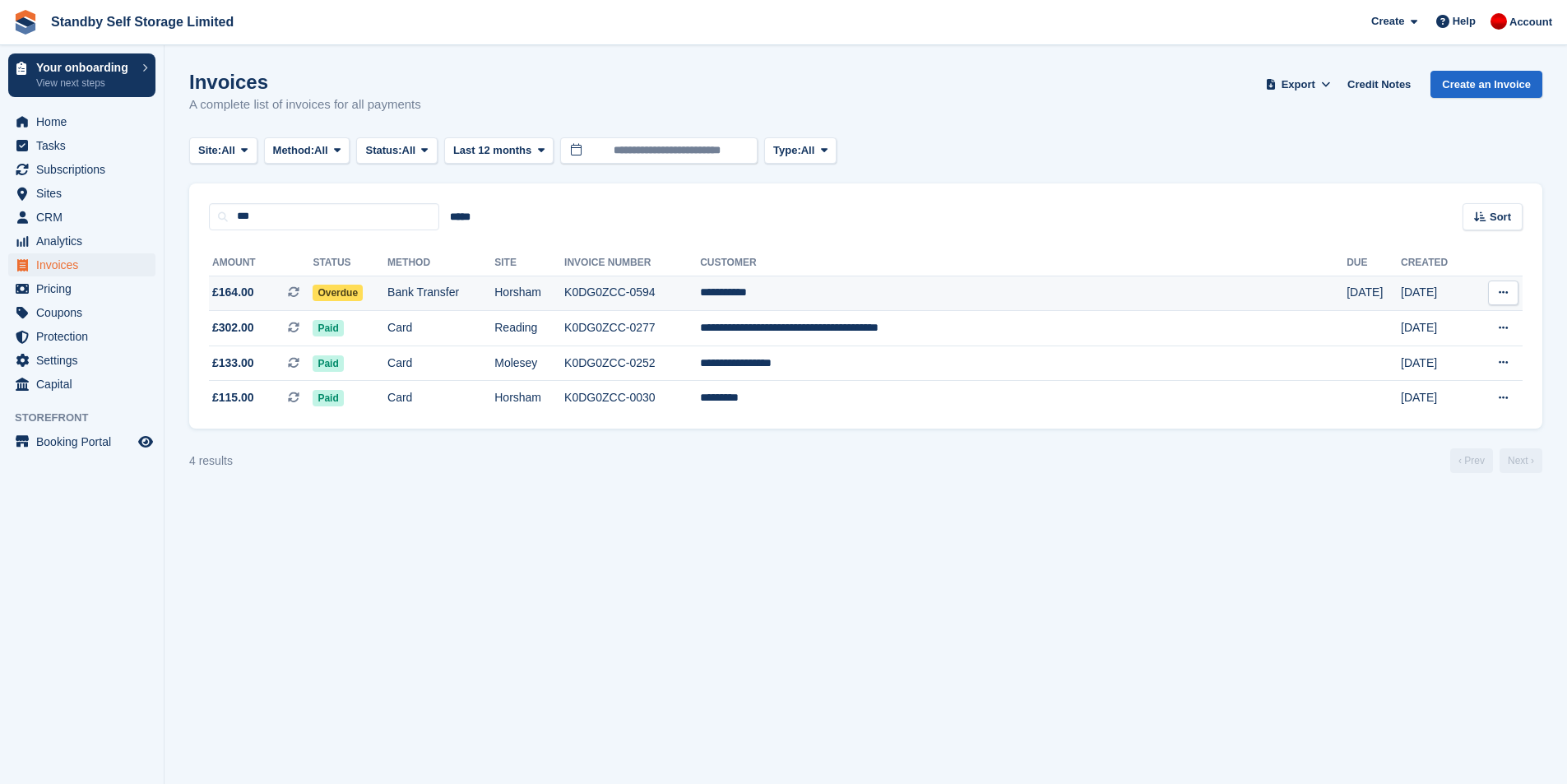
click at [692, 297] on td "K0DG0ZCC-0594" at bounding box center [632, 293] width 136 height 36
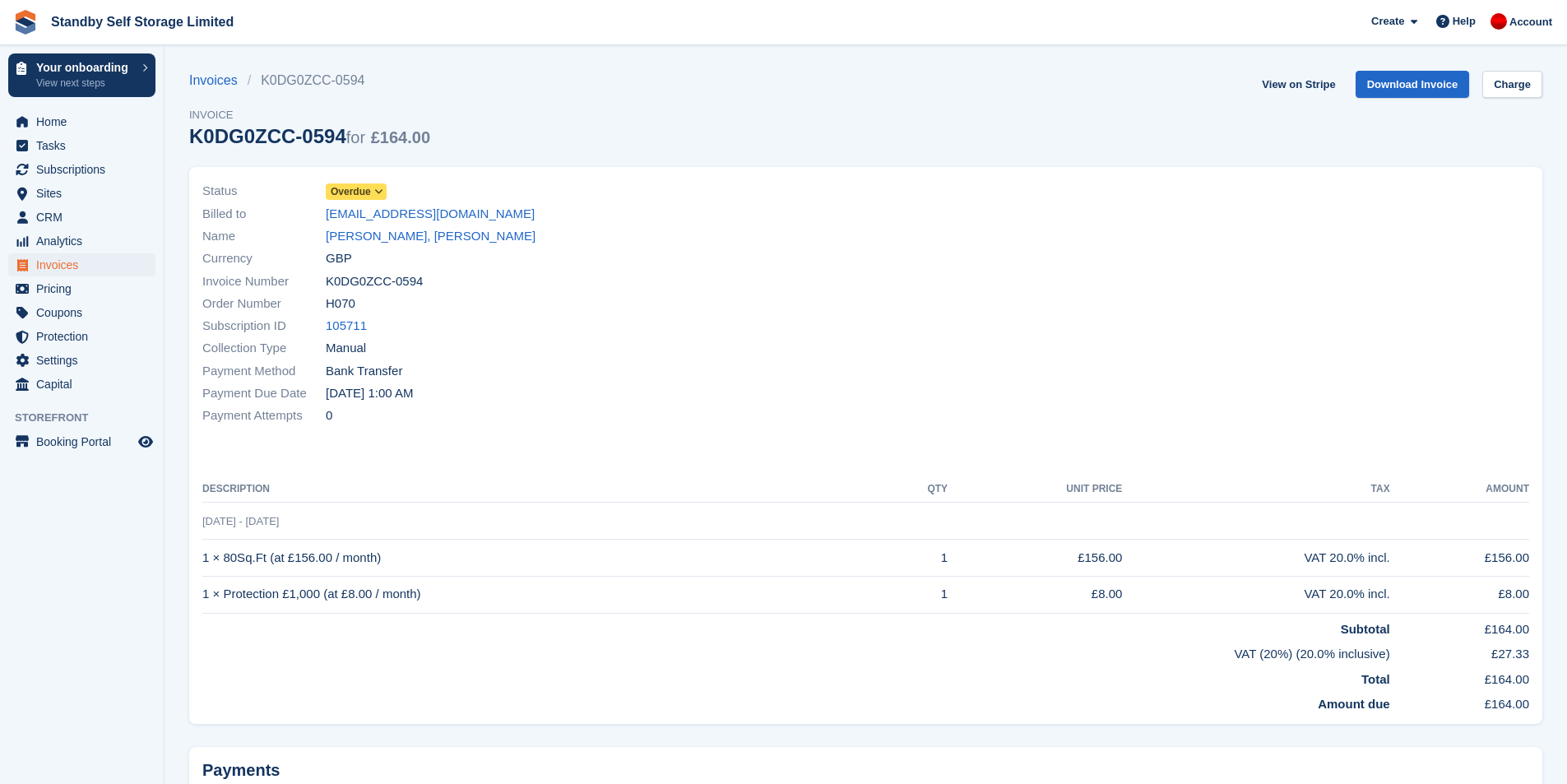
click at [368, 196] on span "Overdue" at bounding box center [351, 192] width 40 height 15
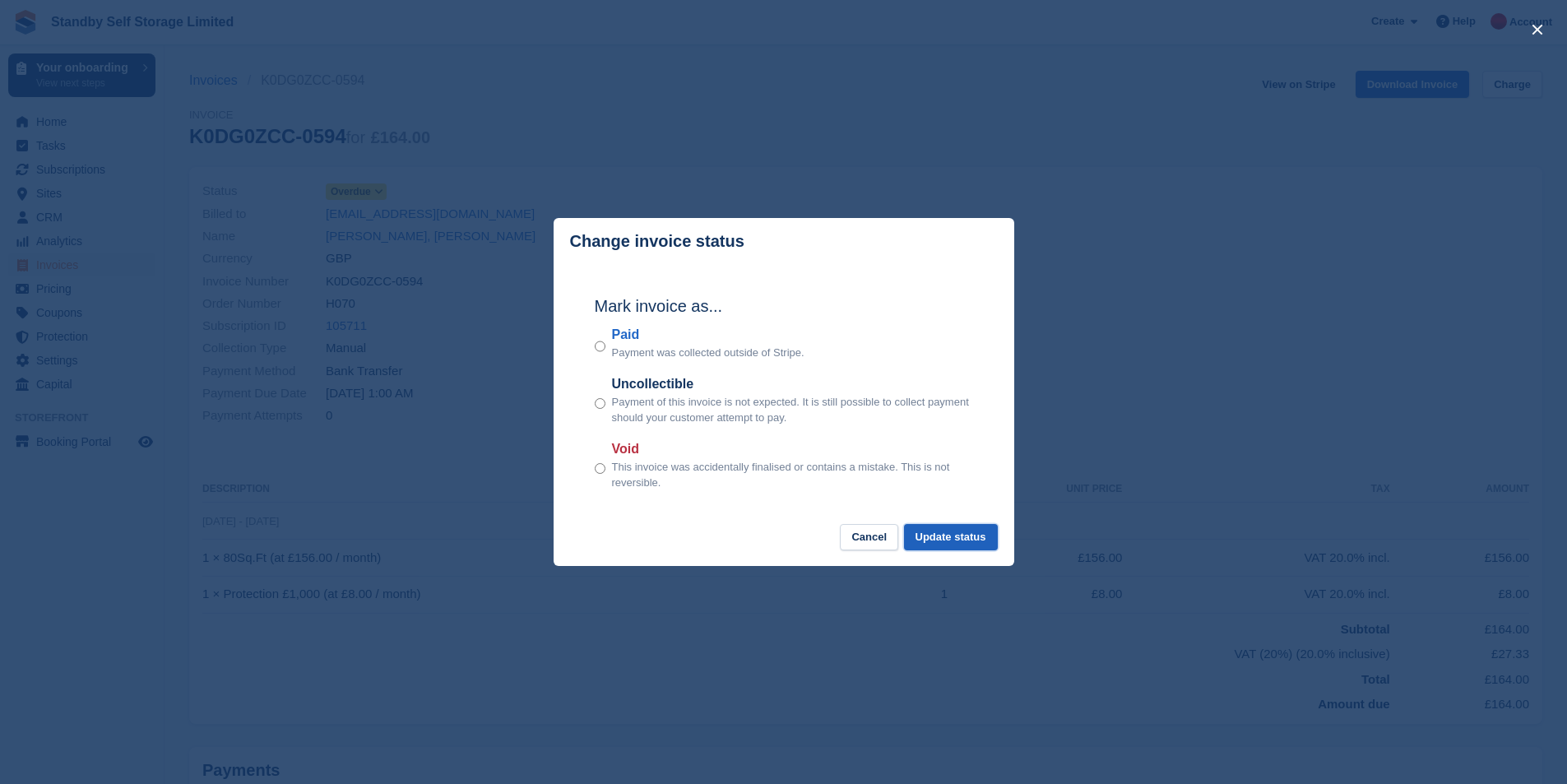
click at [976, 540] on button "Update status" at bounding box center [951, 538] width 94 height 28
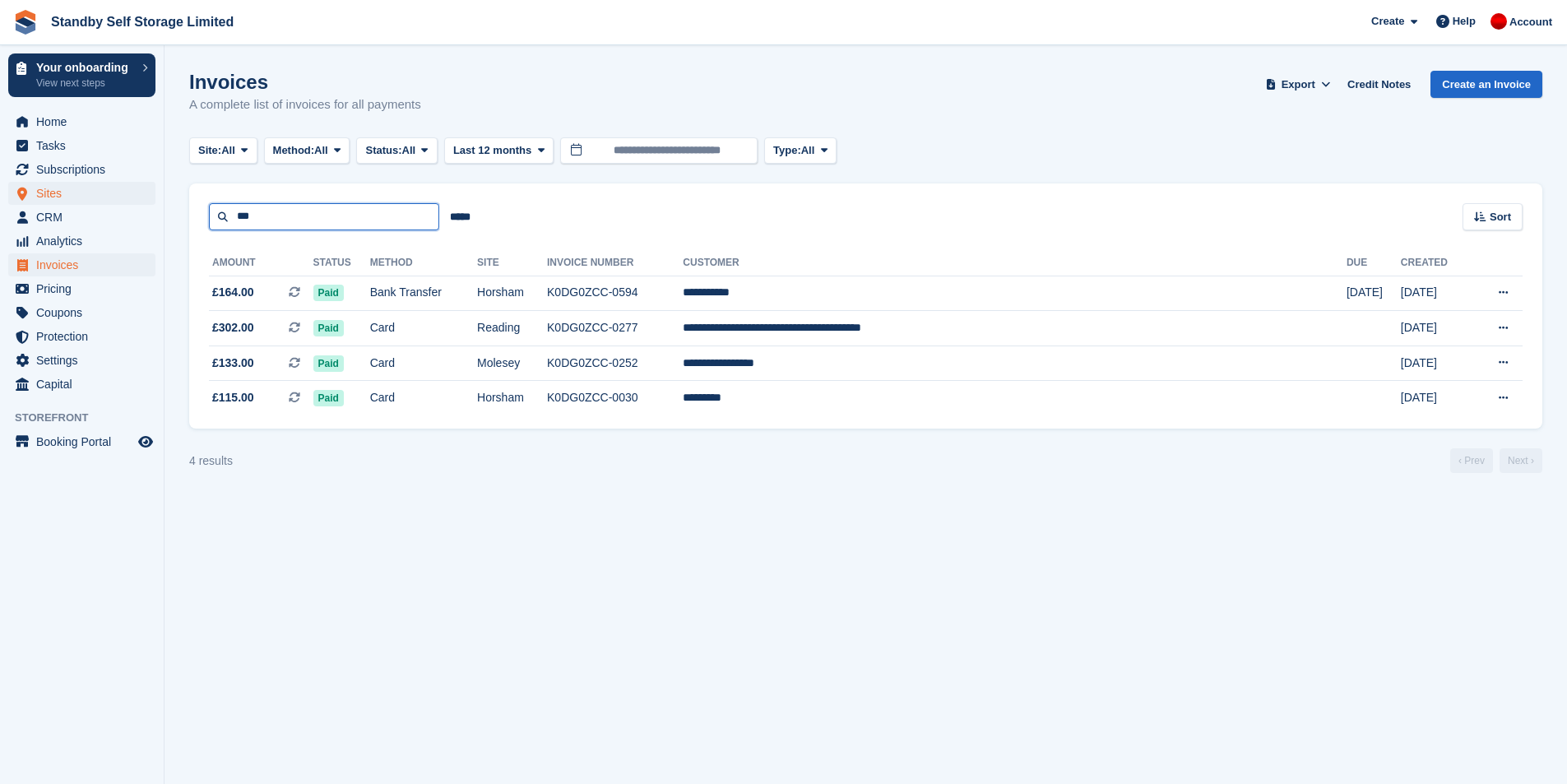
drag, startPoint x: 338, startPoint y: 225, endPoint x: 34, endPoint y: 193, distance: 305.7
click at [34, 193] on div "Your onboarding View next steps Home Tasks Subscriptions Subscriptions Subscrip…" at bounding box center [784, 392] width 1567 height 784
type input "******"
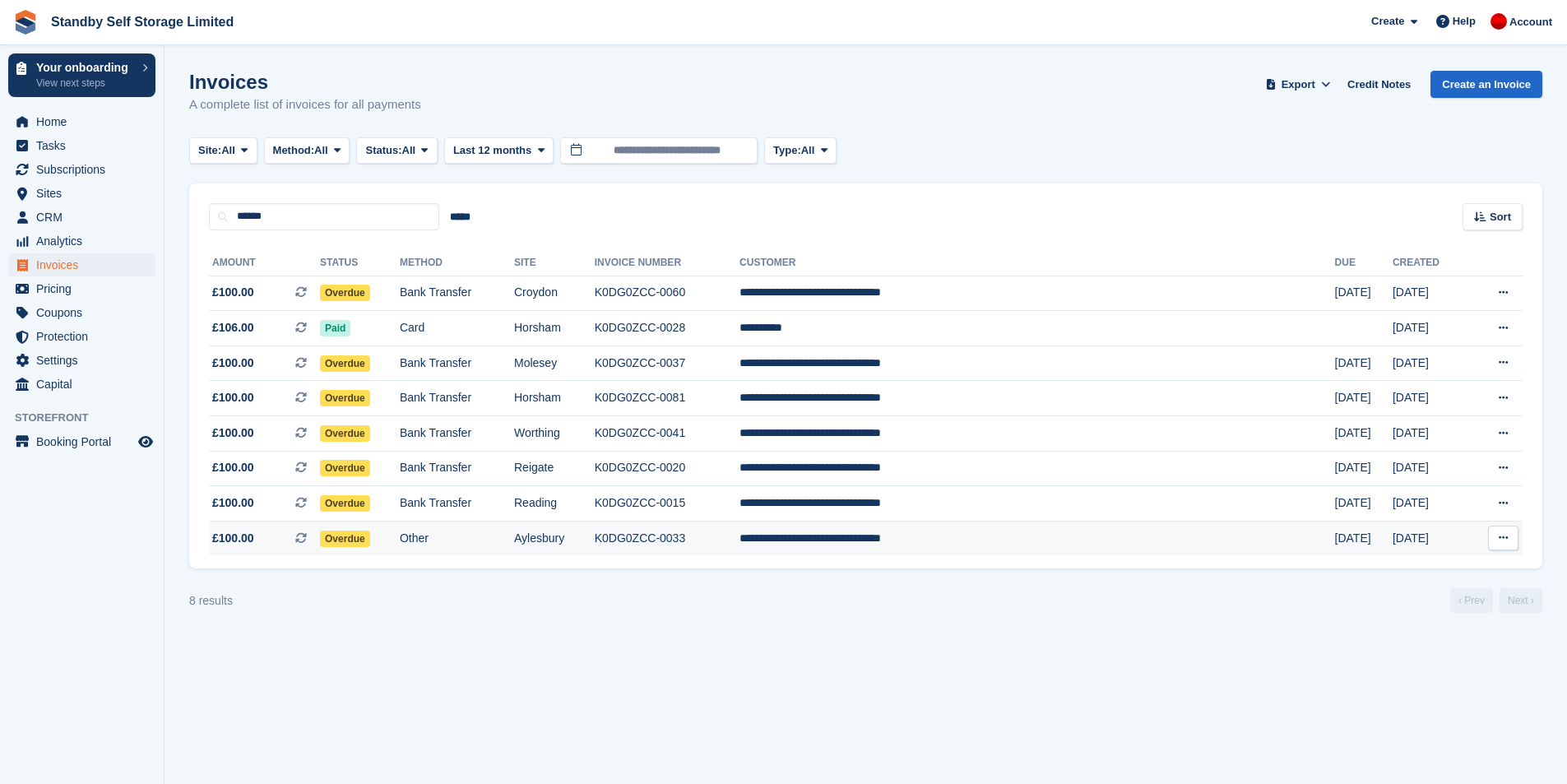
click at [514, 534] on td "Other" at bounding box center [457, 538] width 114 height 35
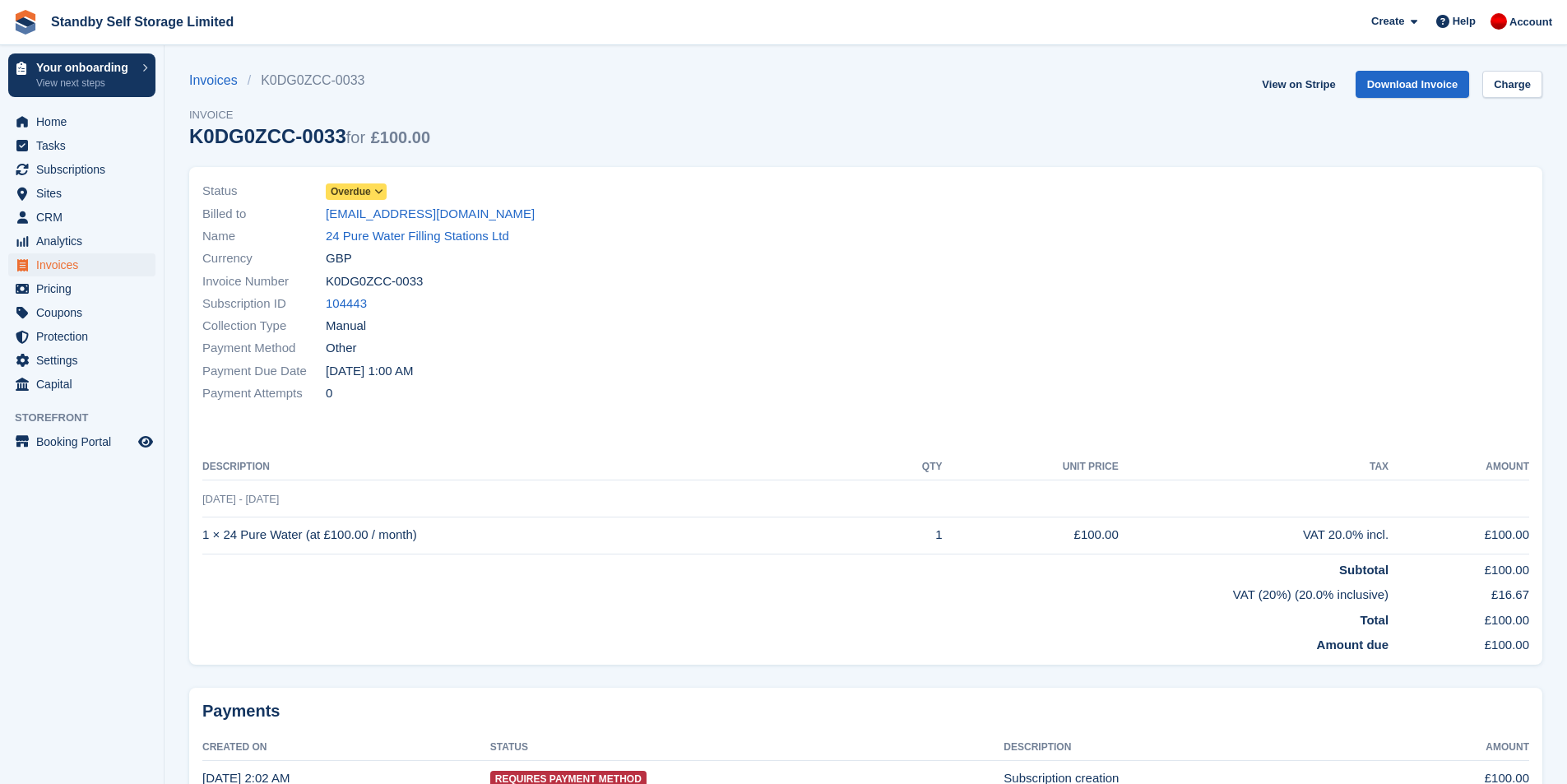
click at [376, 199] on span "Overdue" at bounding box center [356, 192] width 61 height 17
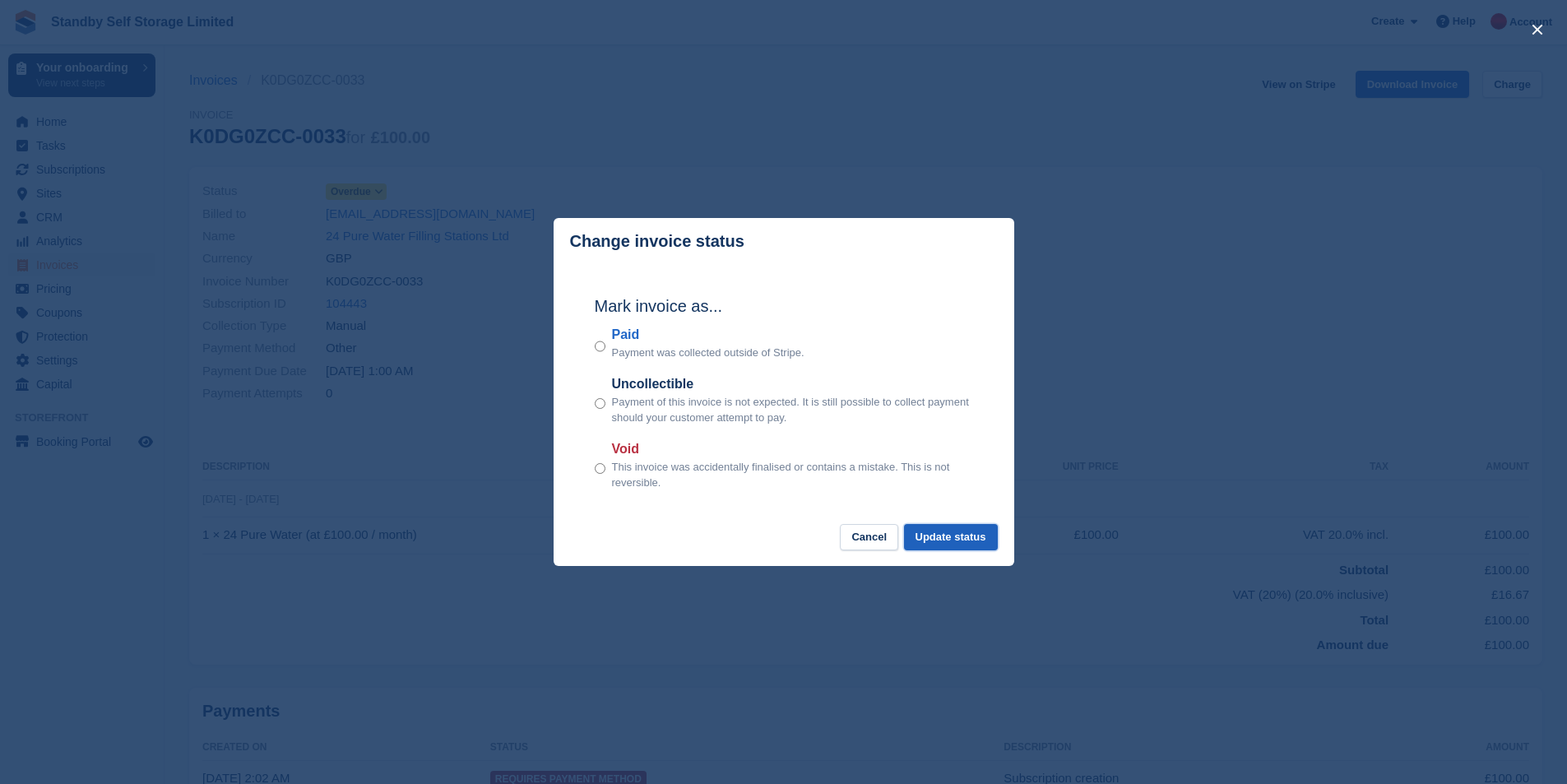
click at [942, 532] on button "Update status" at bounding box center [951, 538] width 94 height 28
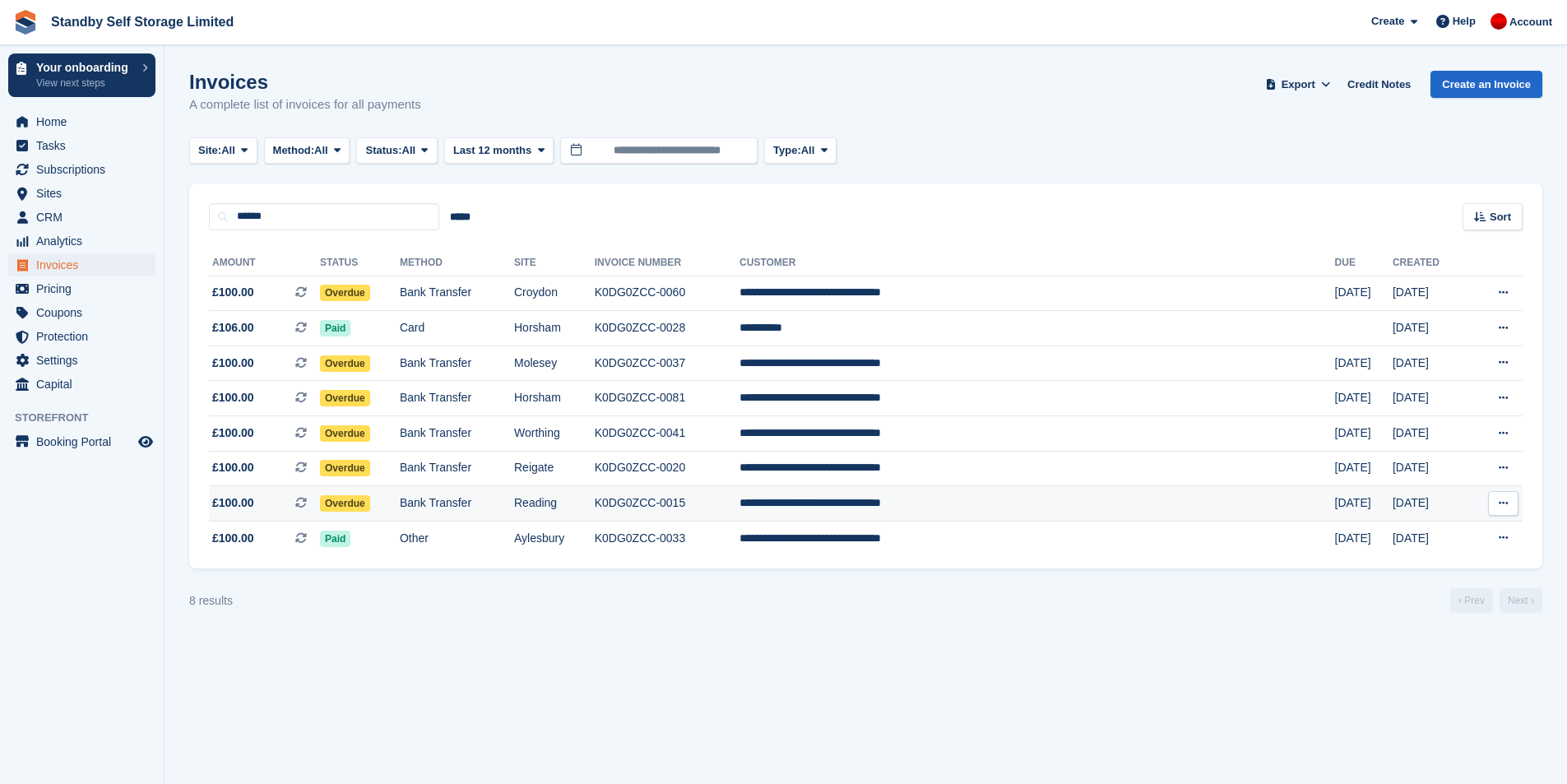
drag, startPoint x: 529, startPoint y: 516, endPoint x: 535, endPoint y: 503, distance: 14.3
click at [514, 514] on td "Bank Transfer" at bounding box center [457, 503] width 114 height 36
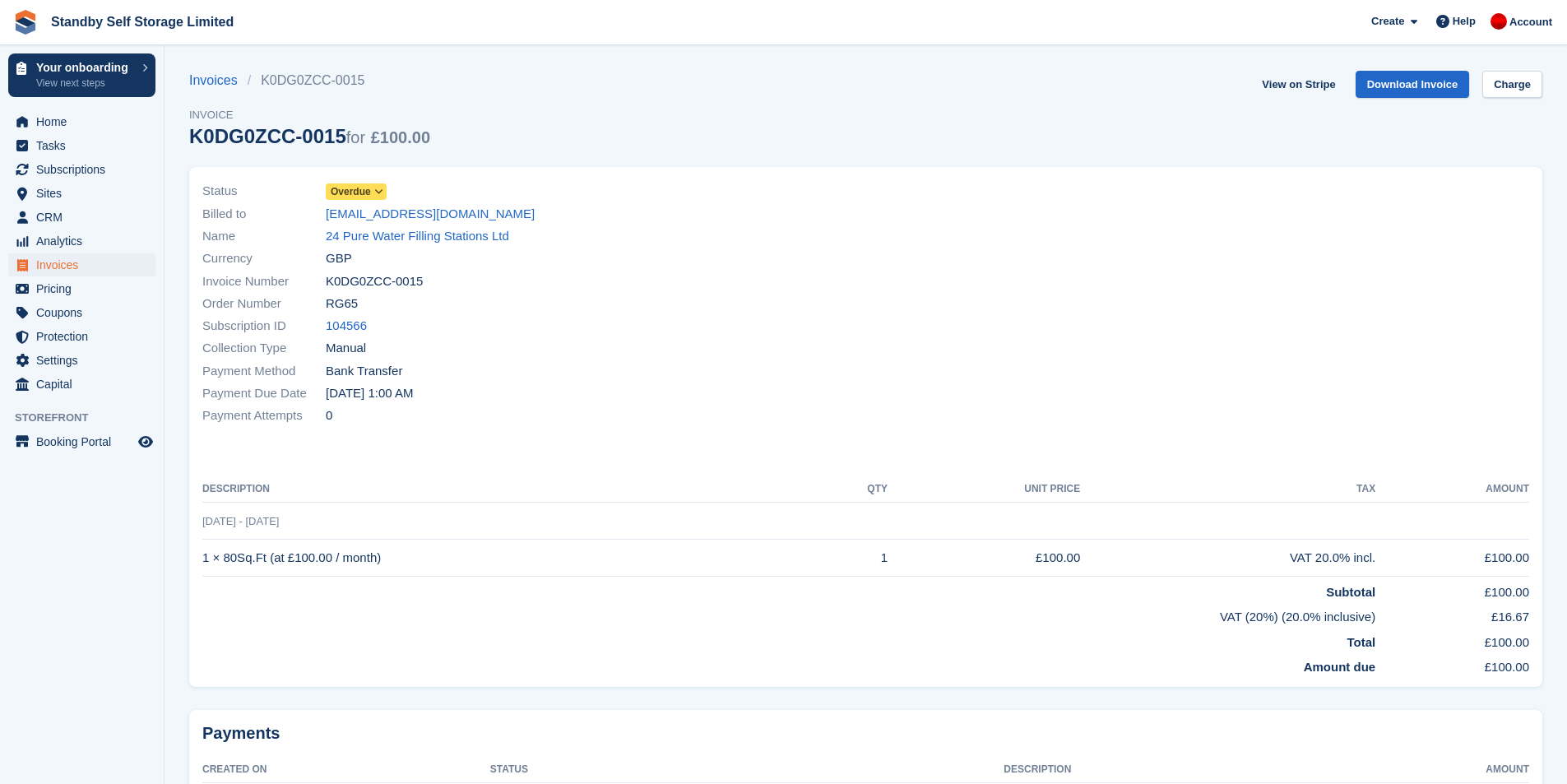
click at [370, 186] on span "Overdue" at bounding box center [356, 192] width 61 height 17
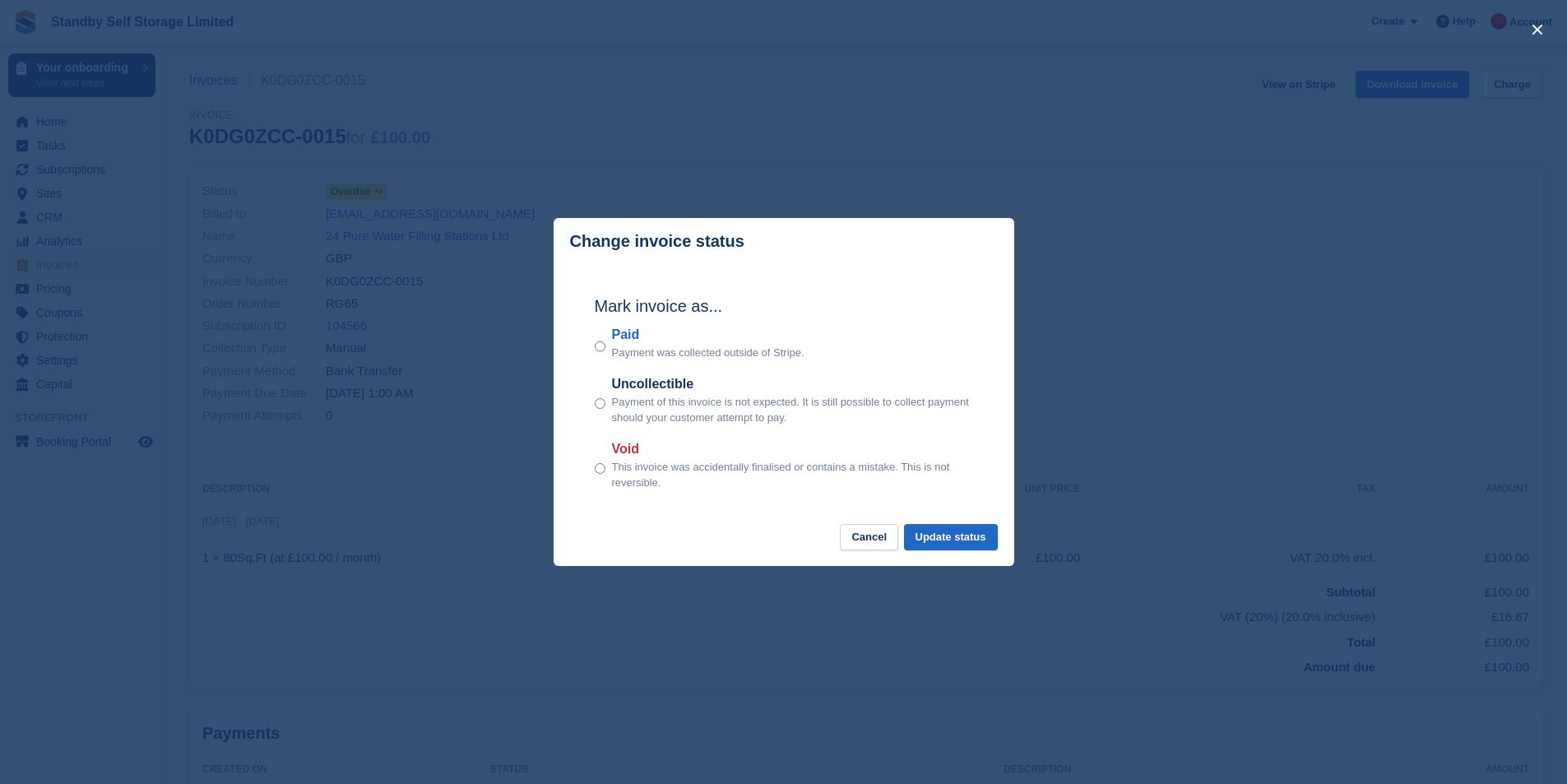
click at [608, 346] on div "Paid Payment was collected outside of Stripe." at bounding box center [784, 342] width 378 height 36
click at [948, 545] on button "Update status" at bounding box center [951, 538] width 94 height 28
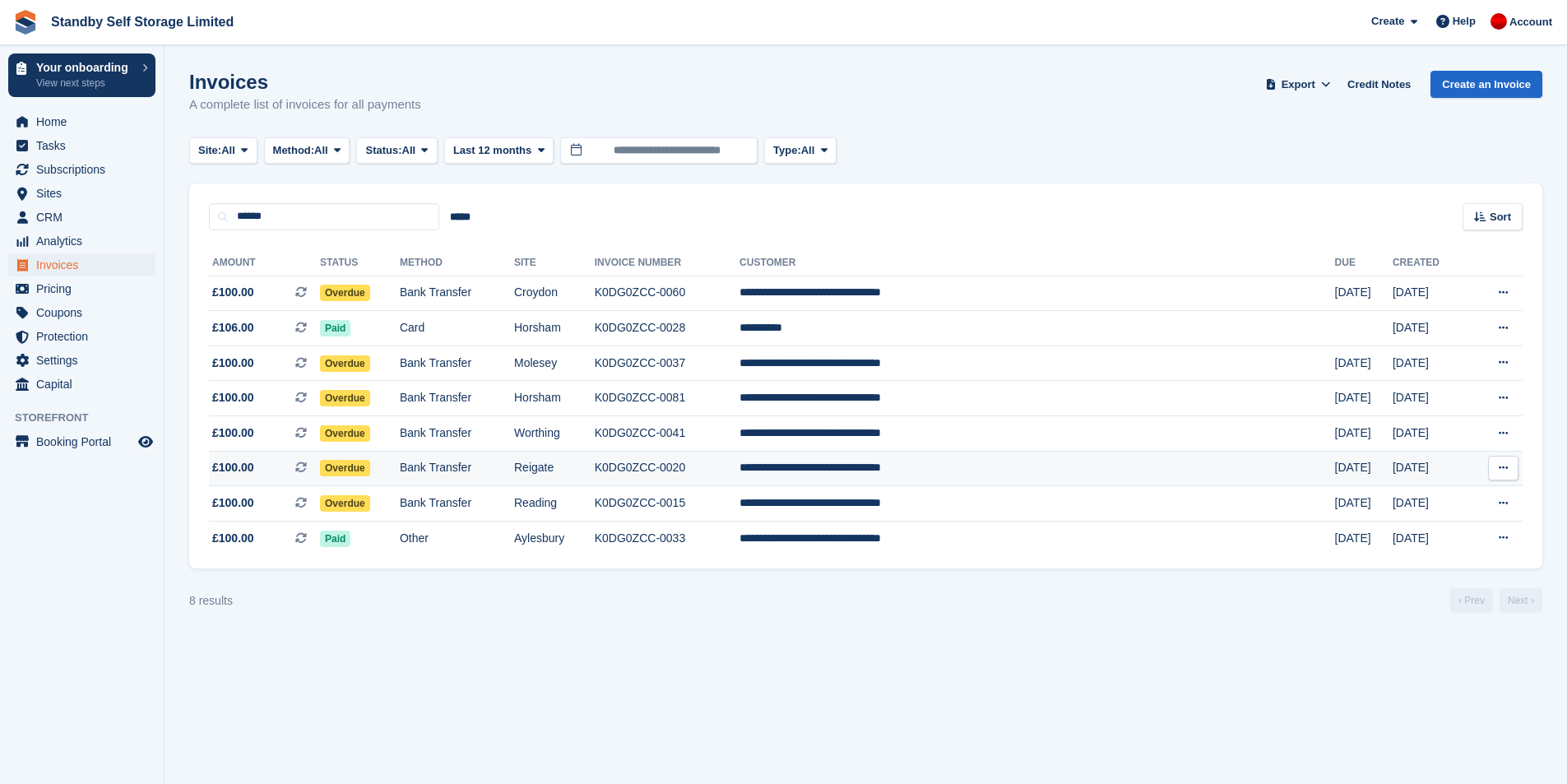
click at [514, 463] on td "Bank Transfer" at bounding box center [457, 468] width 114 height 36
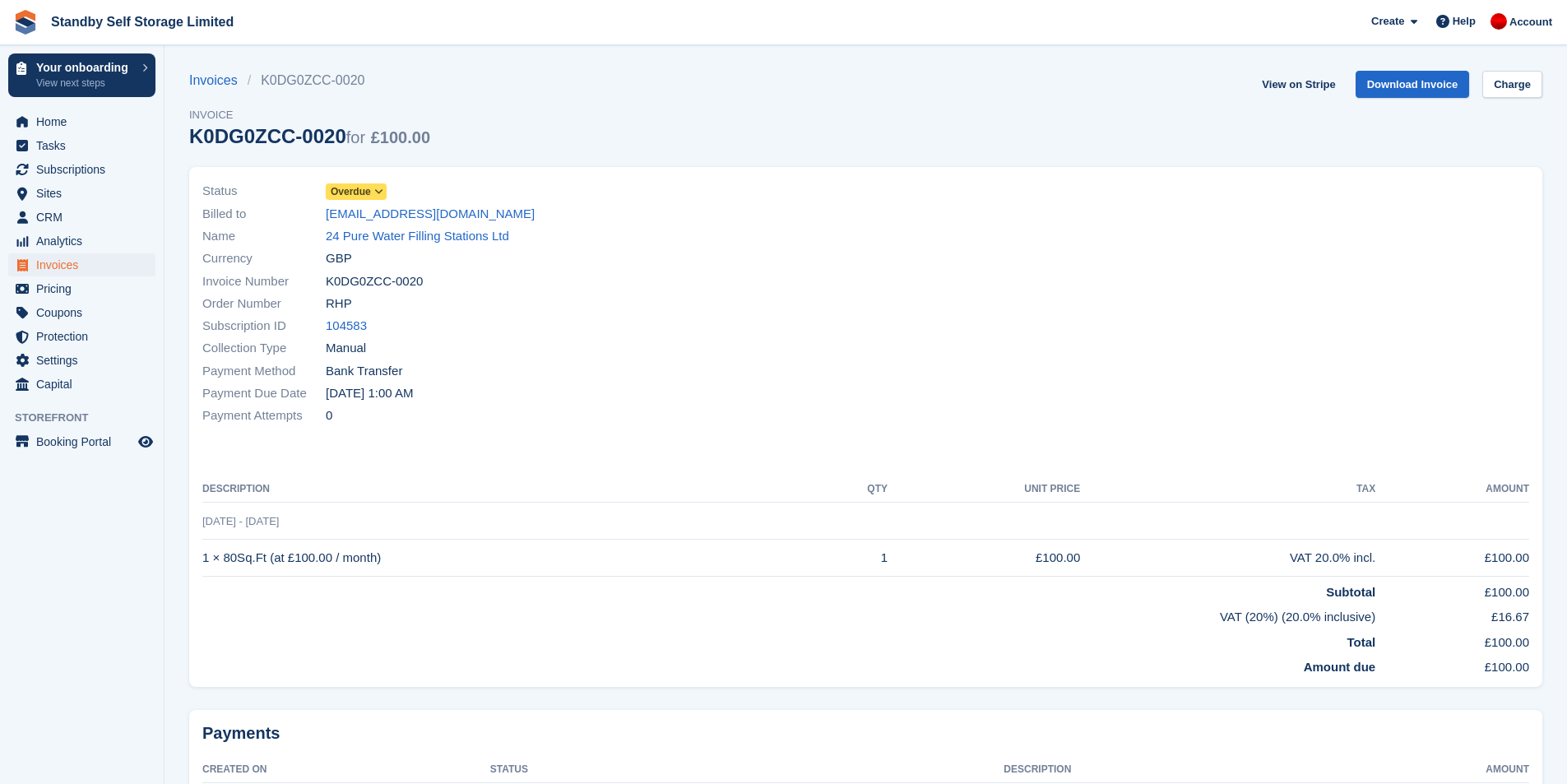
click at [381, 196] on icon at bounding box center [379, 191] width 9 height 10
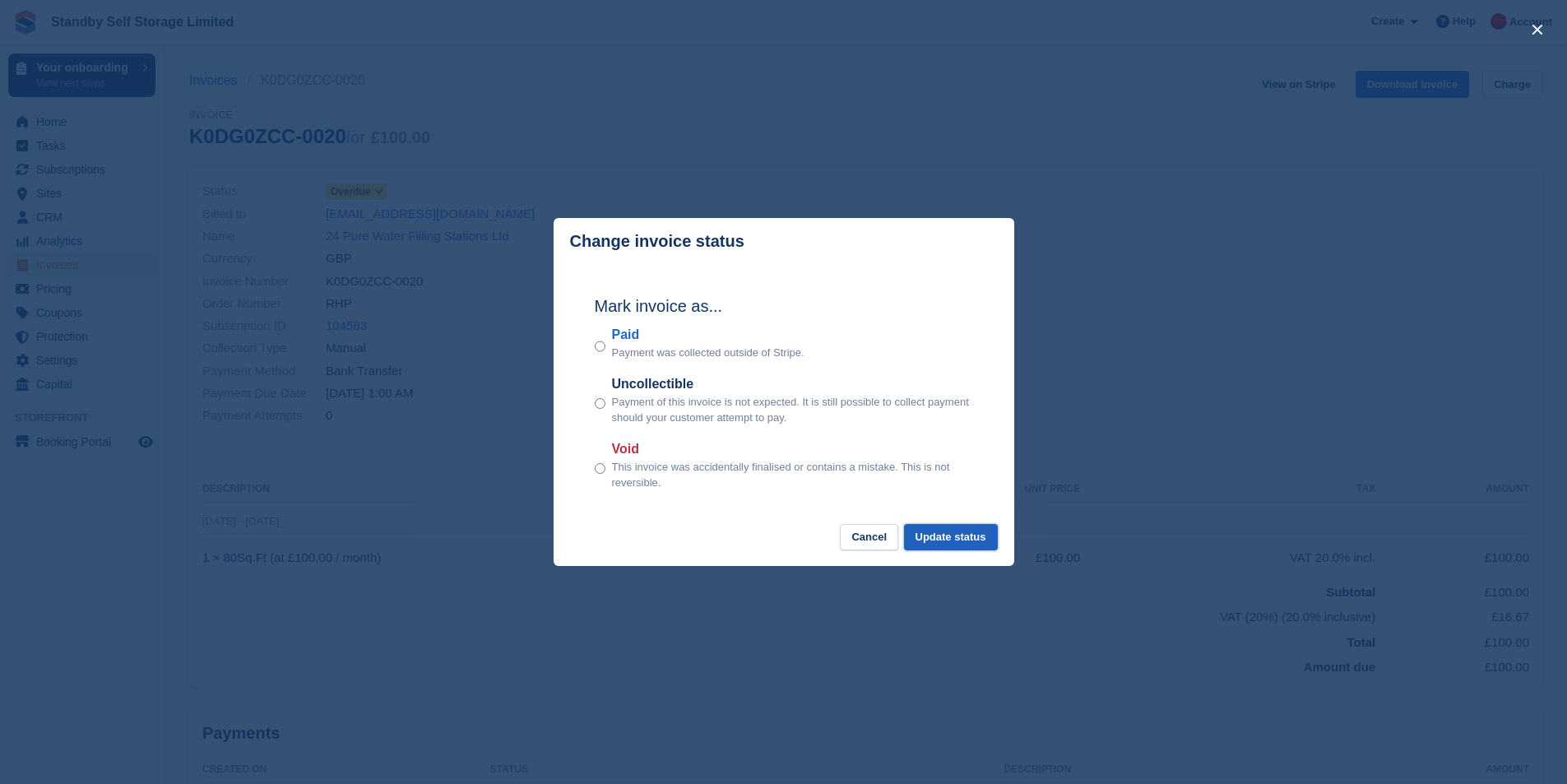
click at [960, 539] on button "Update status" at bounding box center [951, 538] width 94 height 28
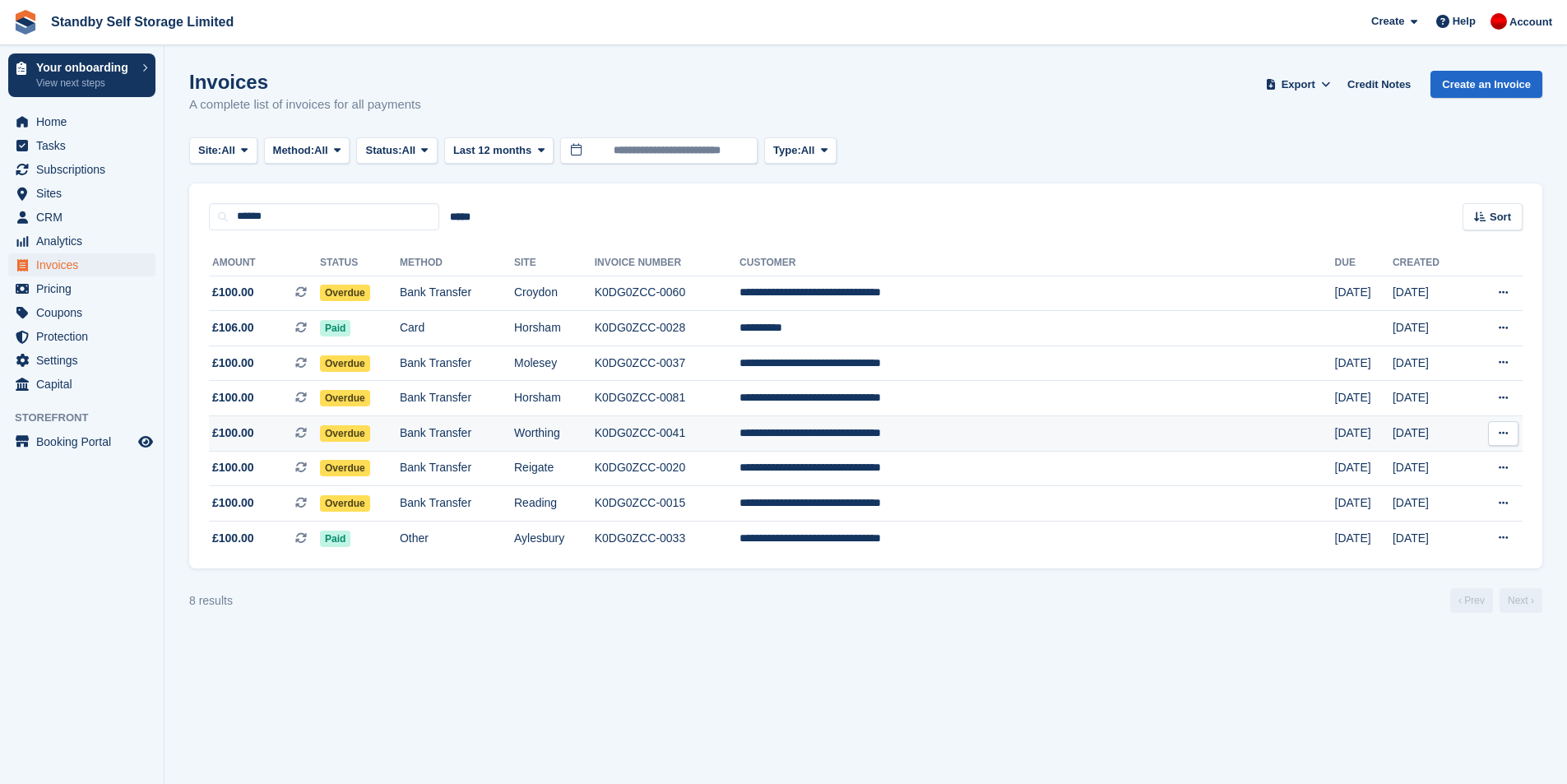
click at [514, 440] on td "Bank Transfer" at bounding box center [457, 433] width 114 height 36
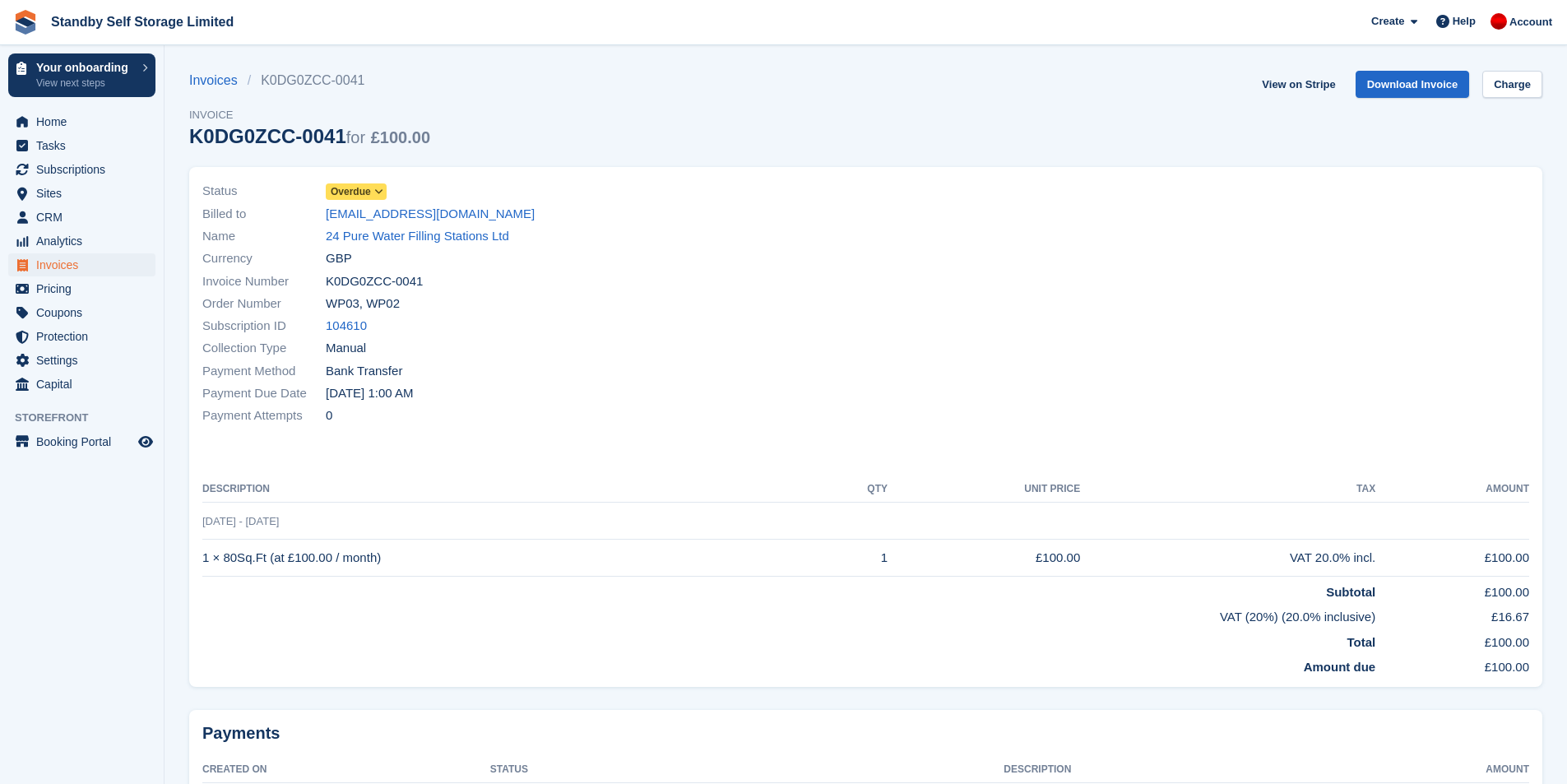
click at [381, 191] on icon at bounding box center [379, 191] width 9 height 10
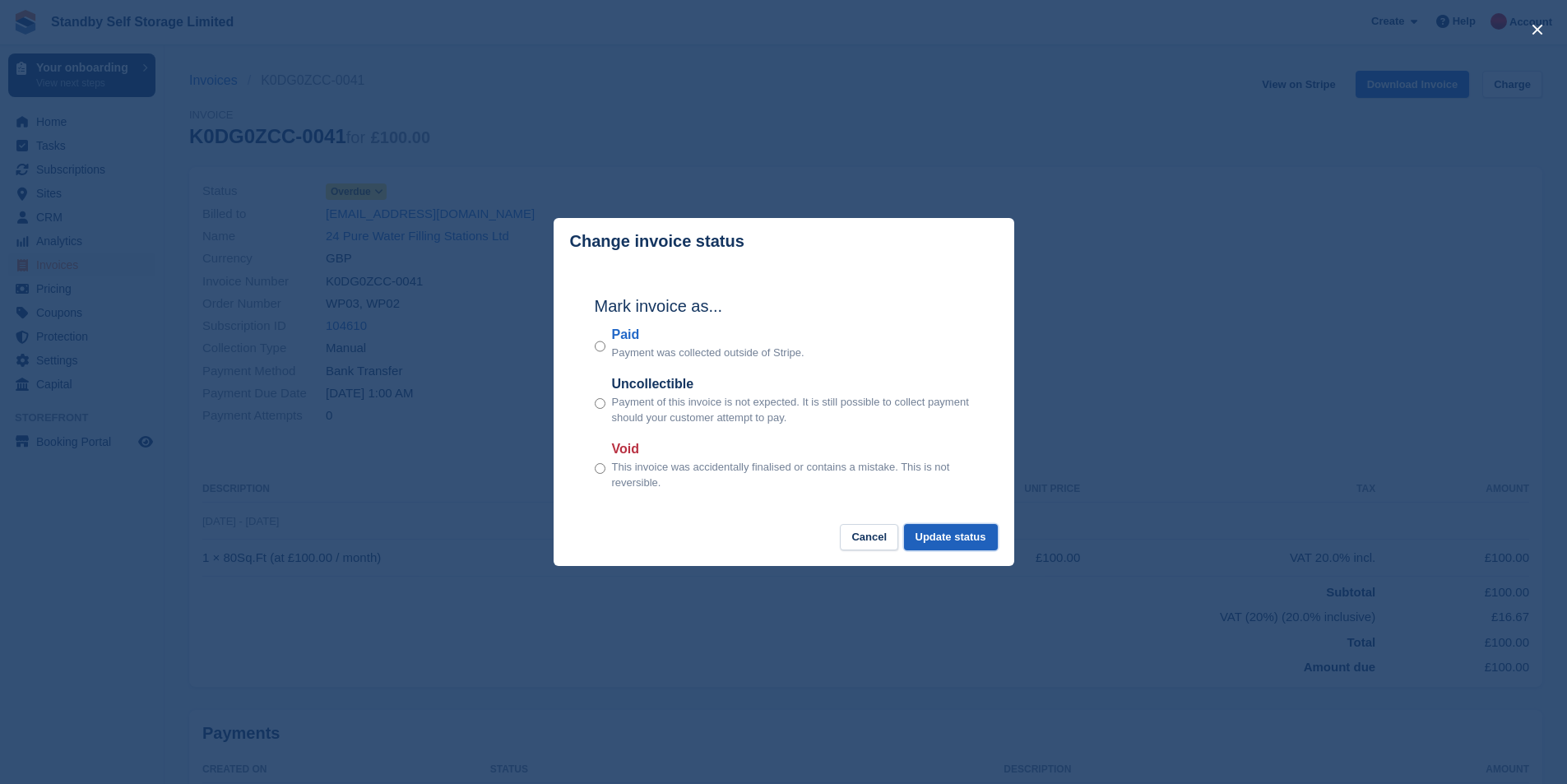
click at [982, 538] on button "Update status" at bounding box center [951, 538] width 94 height 28
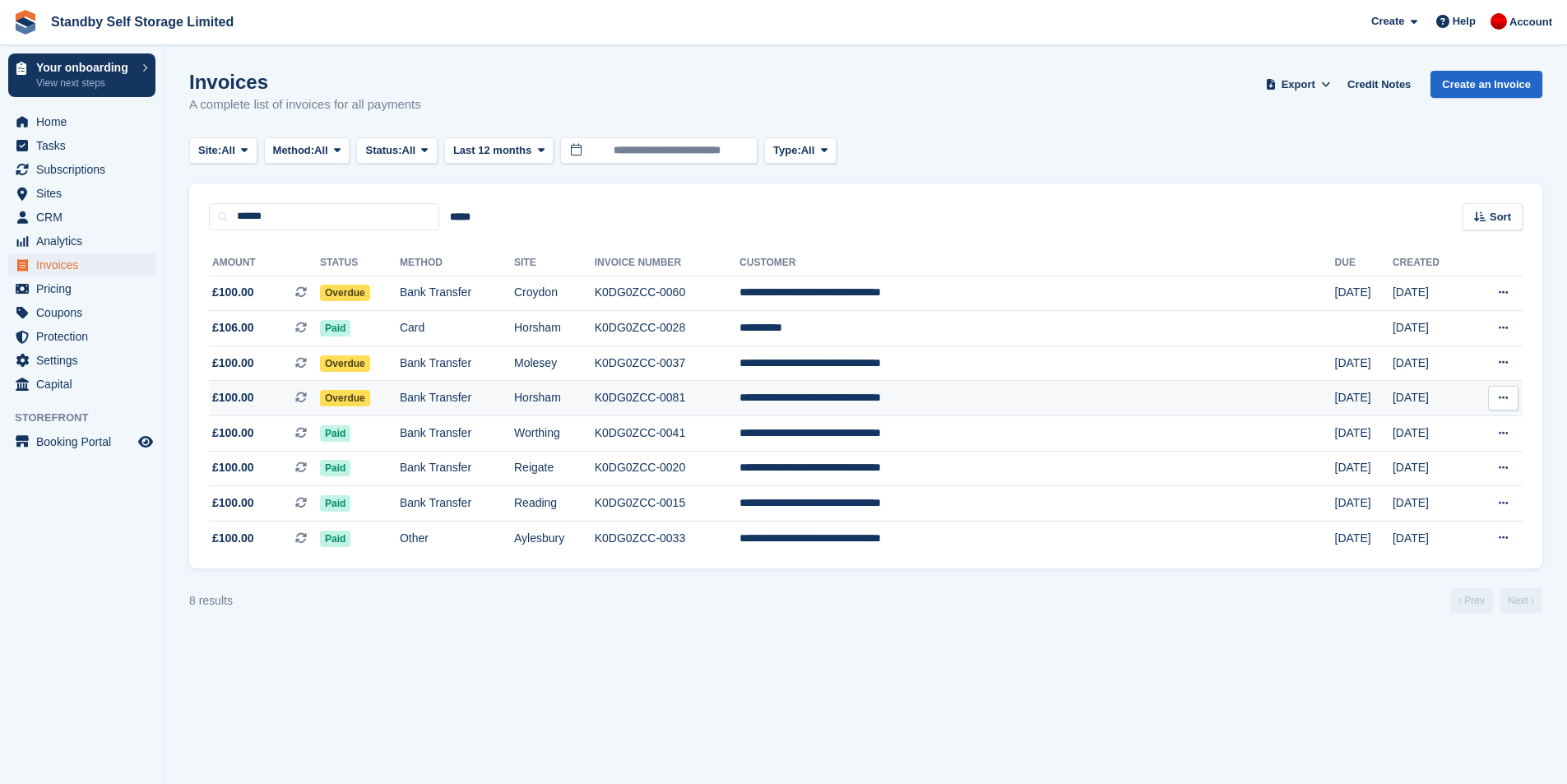
click at [514, 384] on td "Bank Transfer" at bounding box center [457, 398] width 114 height 36
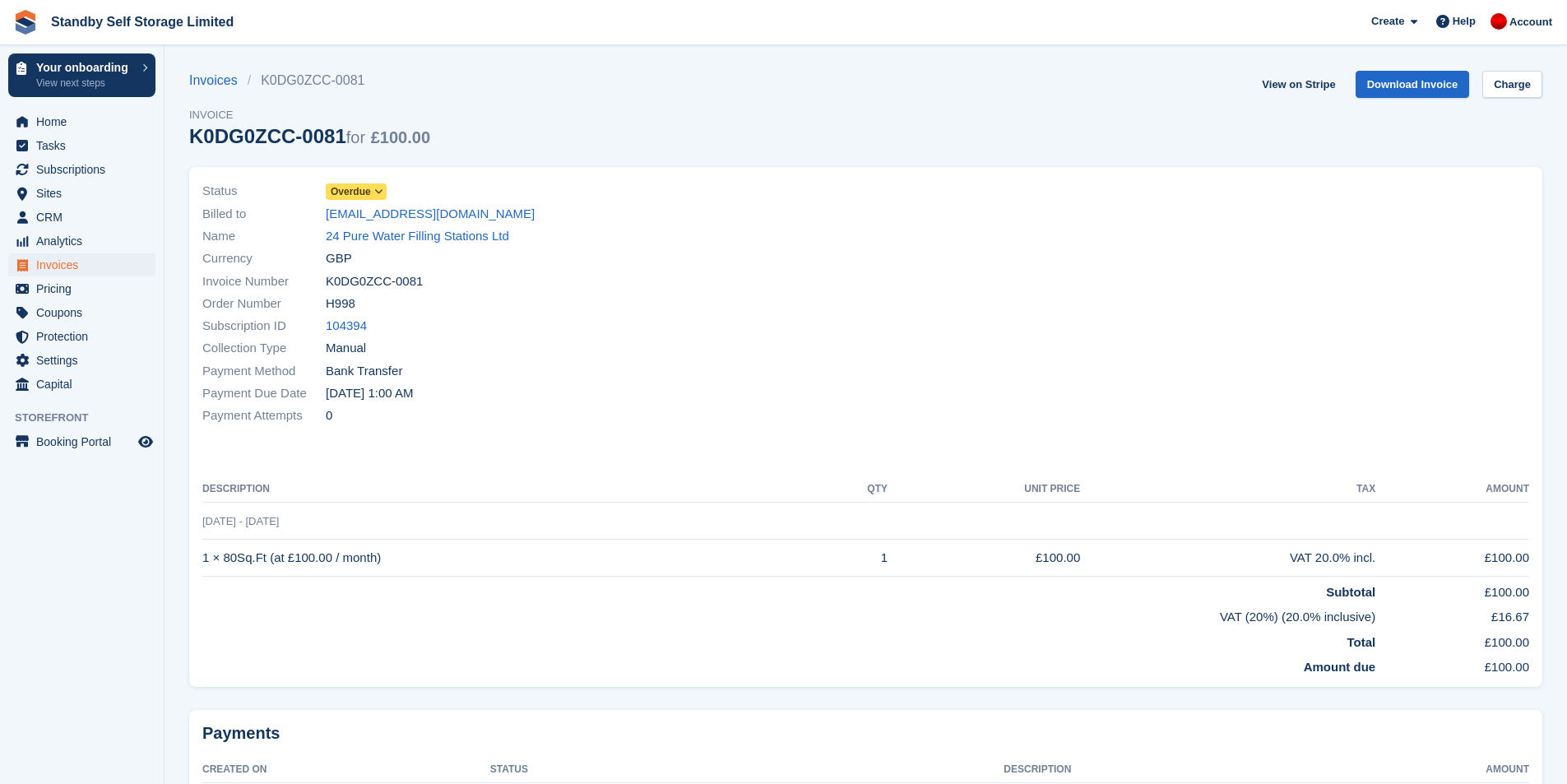
click at [379, 193] on icon at bounding box center [379, 191] width 9 height 10
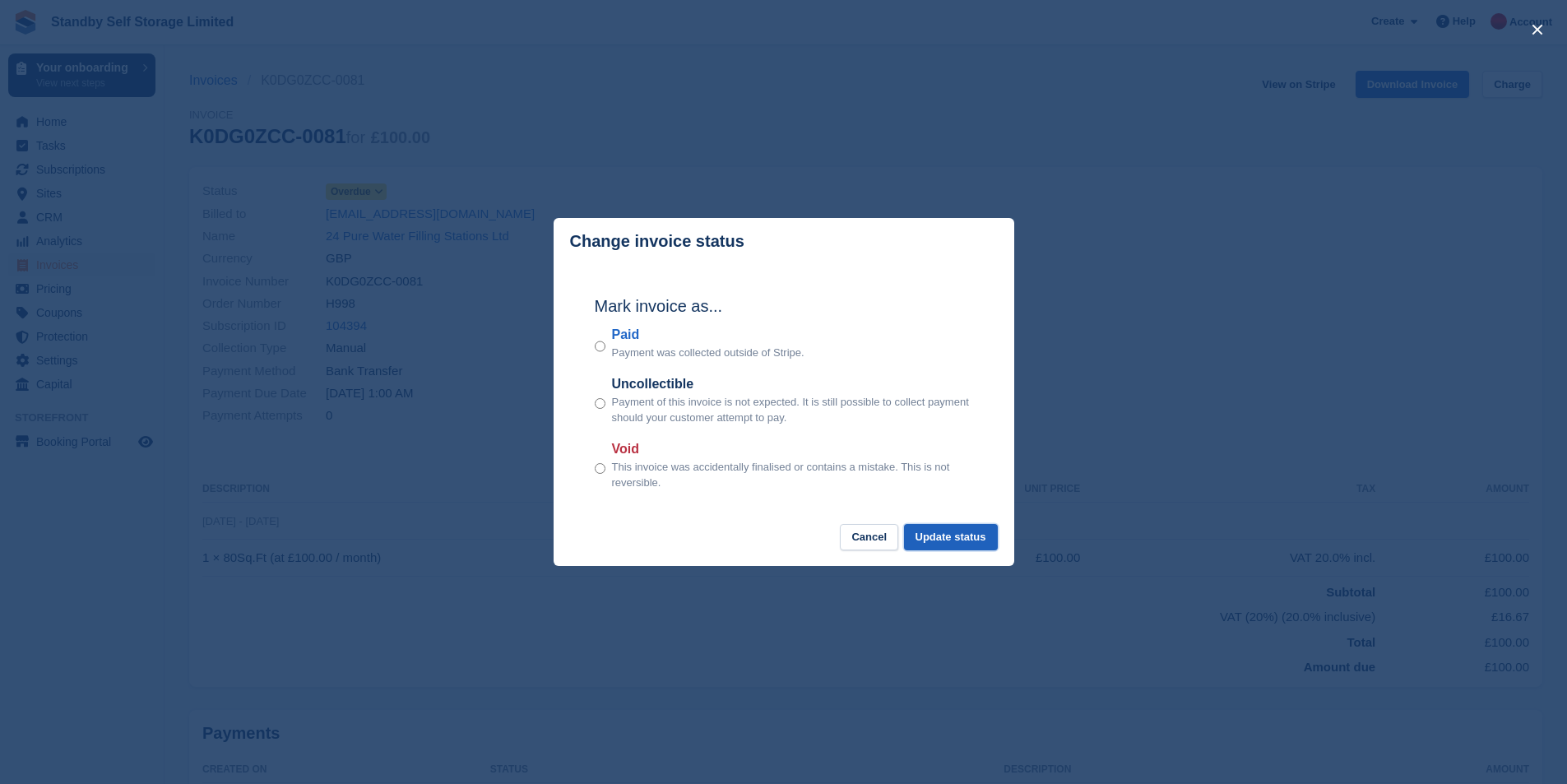
click at [933, 540] on button "Update status" at bounding box center [951, 538] width 94 height 28
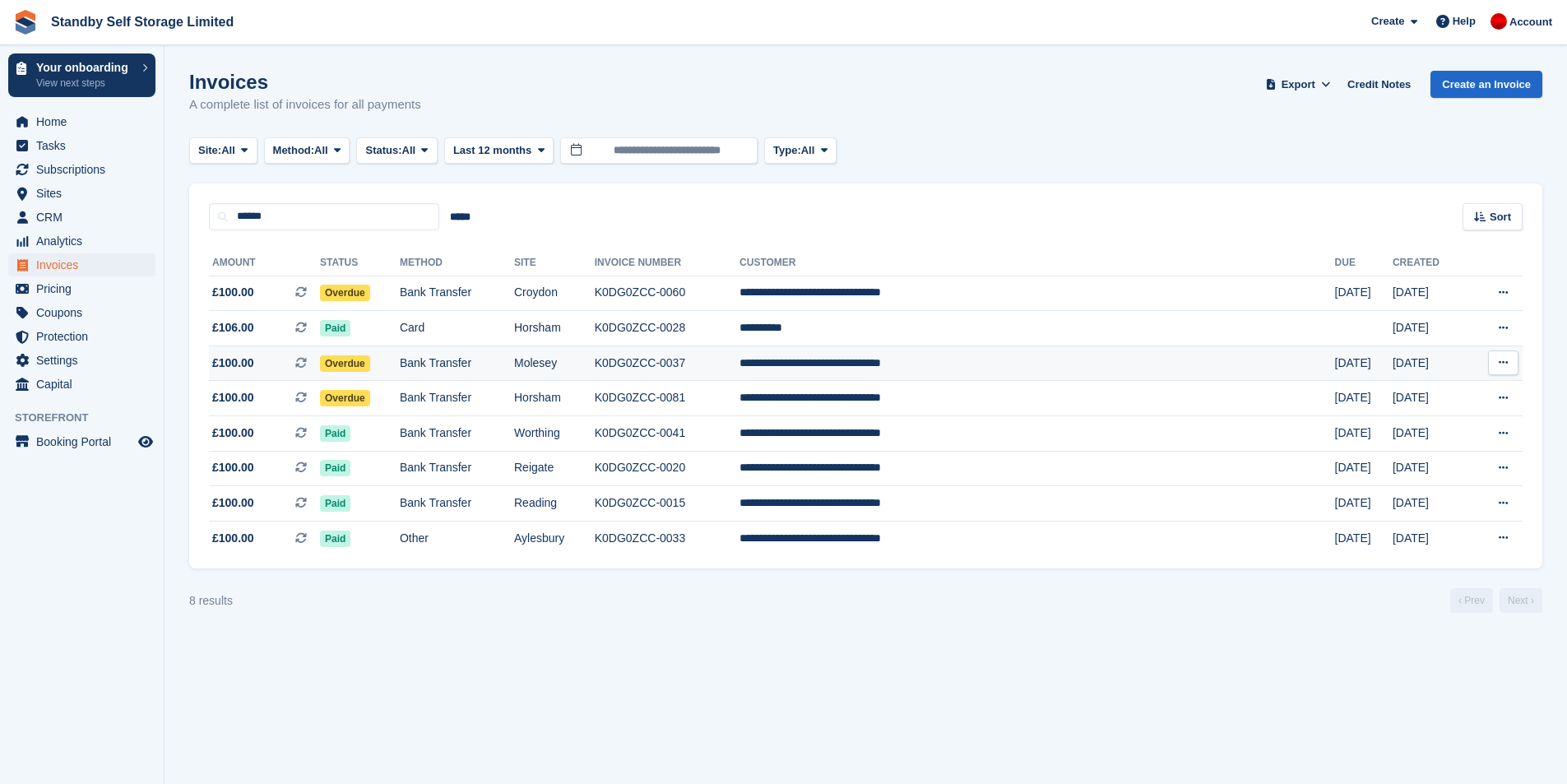
click at [511, 361] on td "Bank Transfer" at bounding box center [457, 363] width 114 height 36
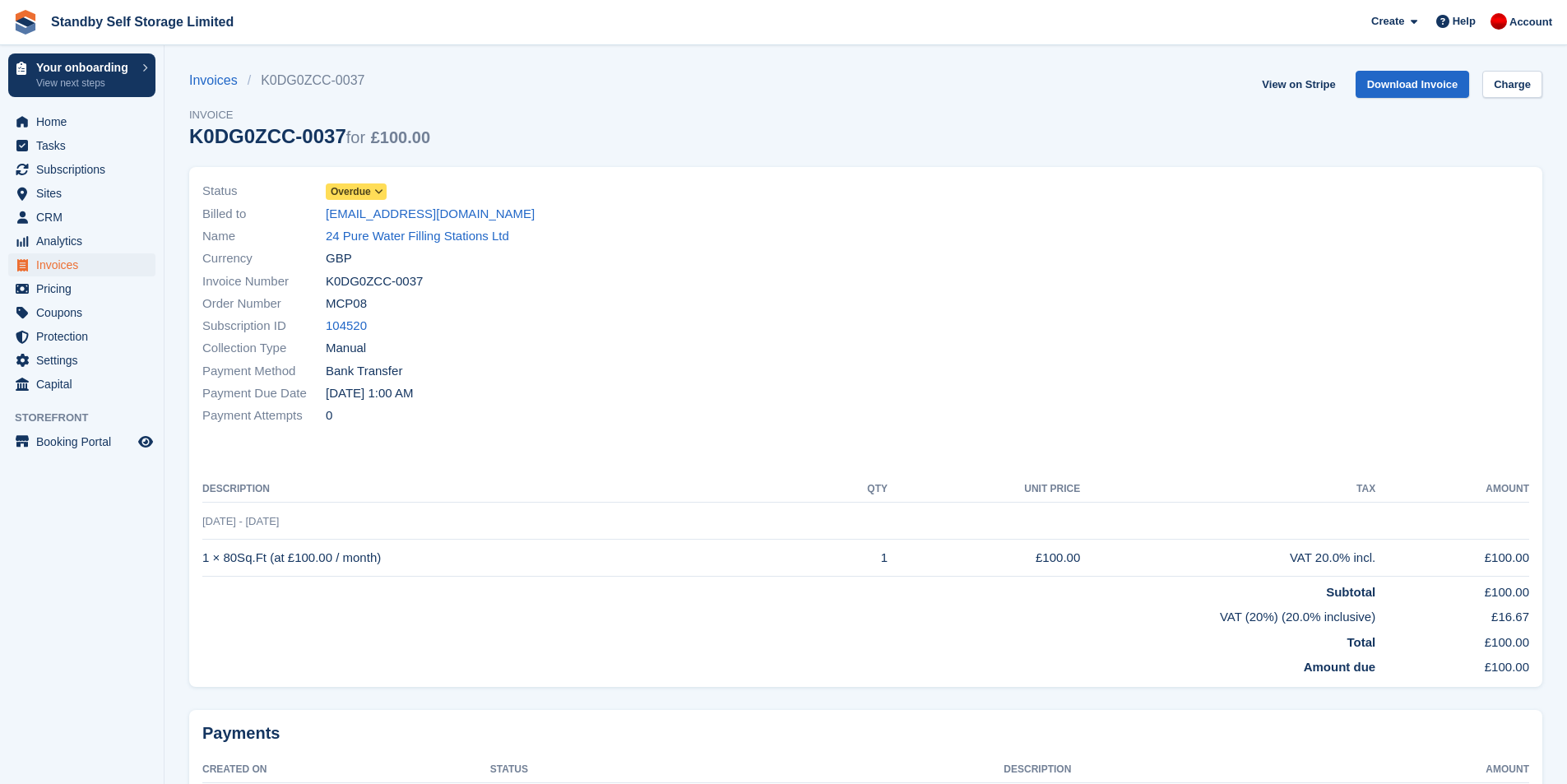
click at [349, 191] on span "Overdue" at bounding box center [351, 192] width 40 height 15
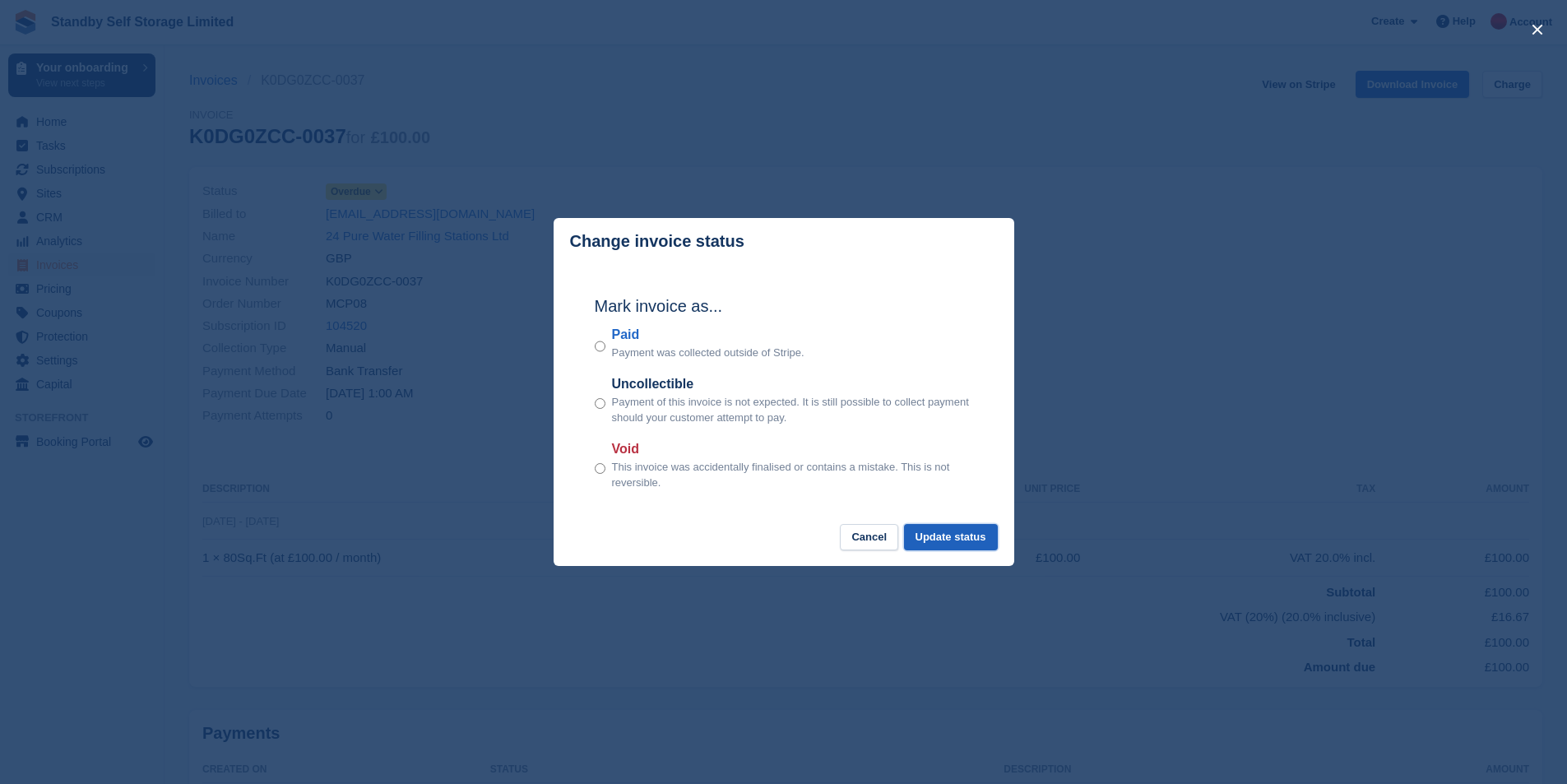
click at [927, 536] on button "Update status" at bounding box center [951, 538] width 94 height 28
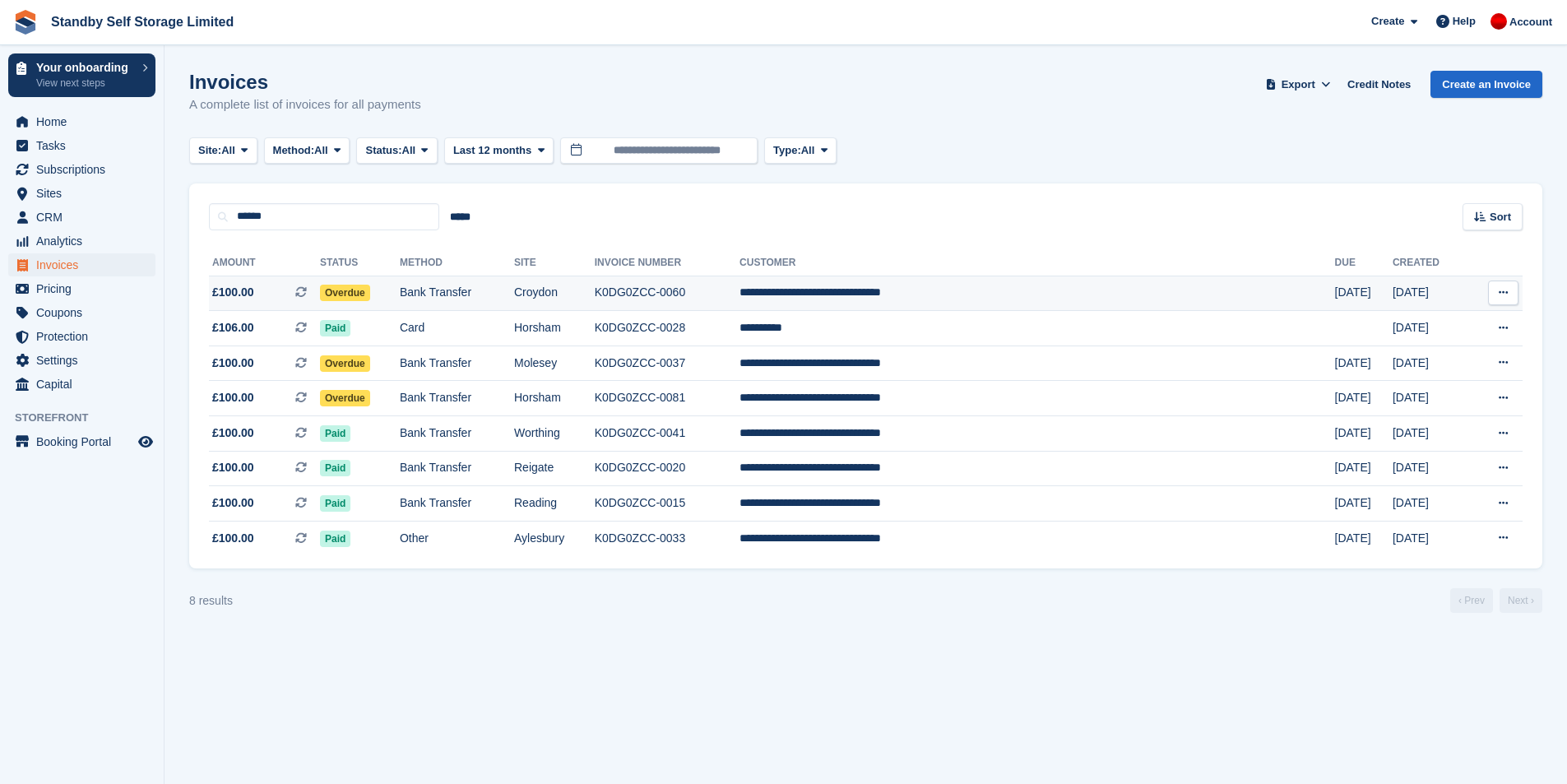
click at [400, 295] on td "Overdue" at bounding box center [359, 293] width 80 height 36
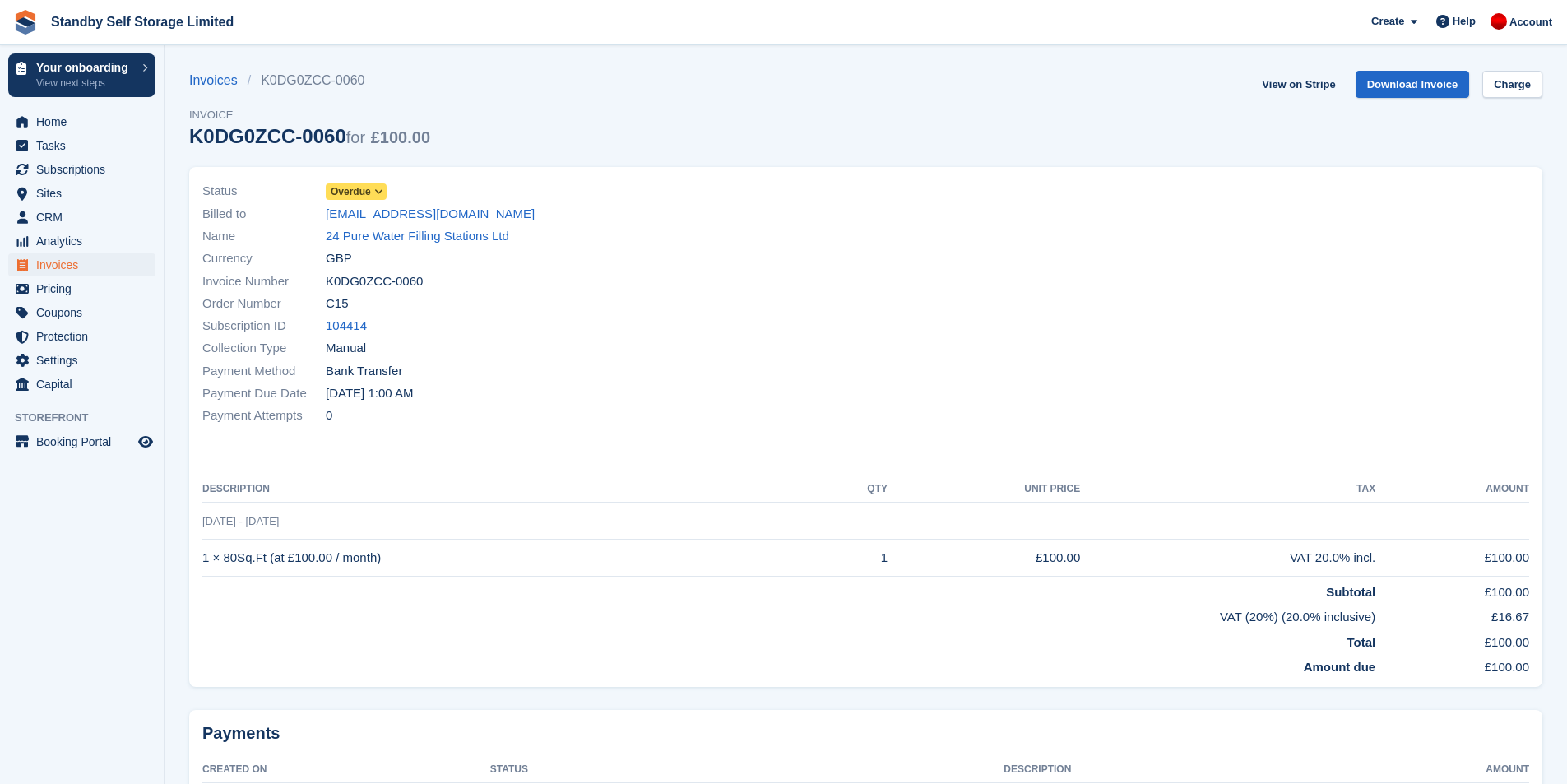
click at [365, 193] on span "Overdue" at bounding box center [351, 192] width 40 height 15
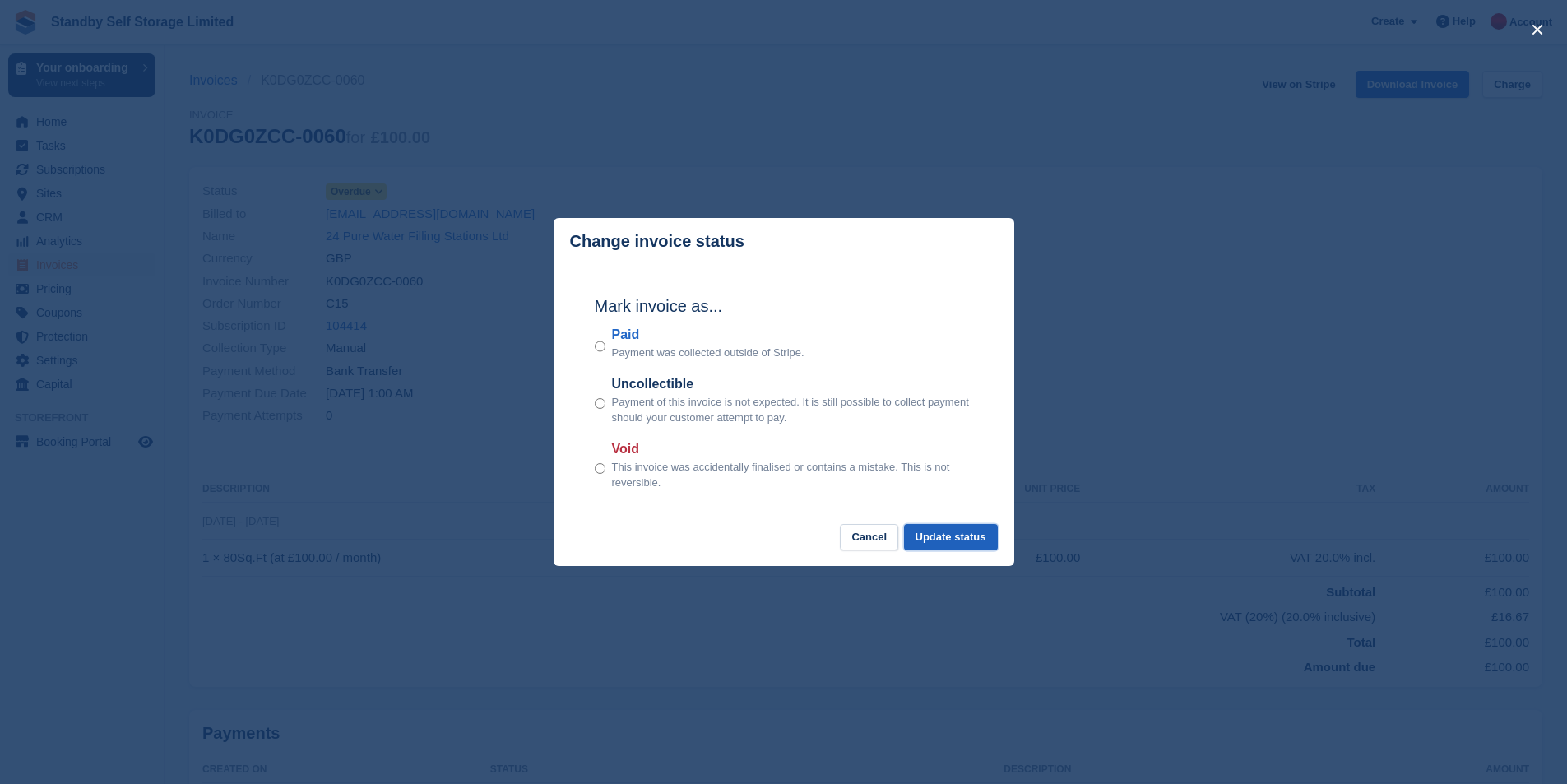
click at [958, 535] on button "Update status" at bounding box center [951, 538] width 94 height 28
